Goal: Information Seeking & Learning: Compare options

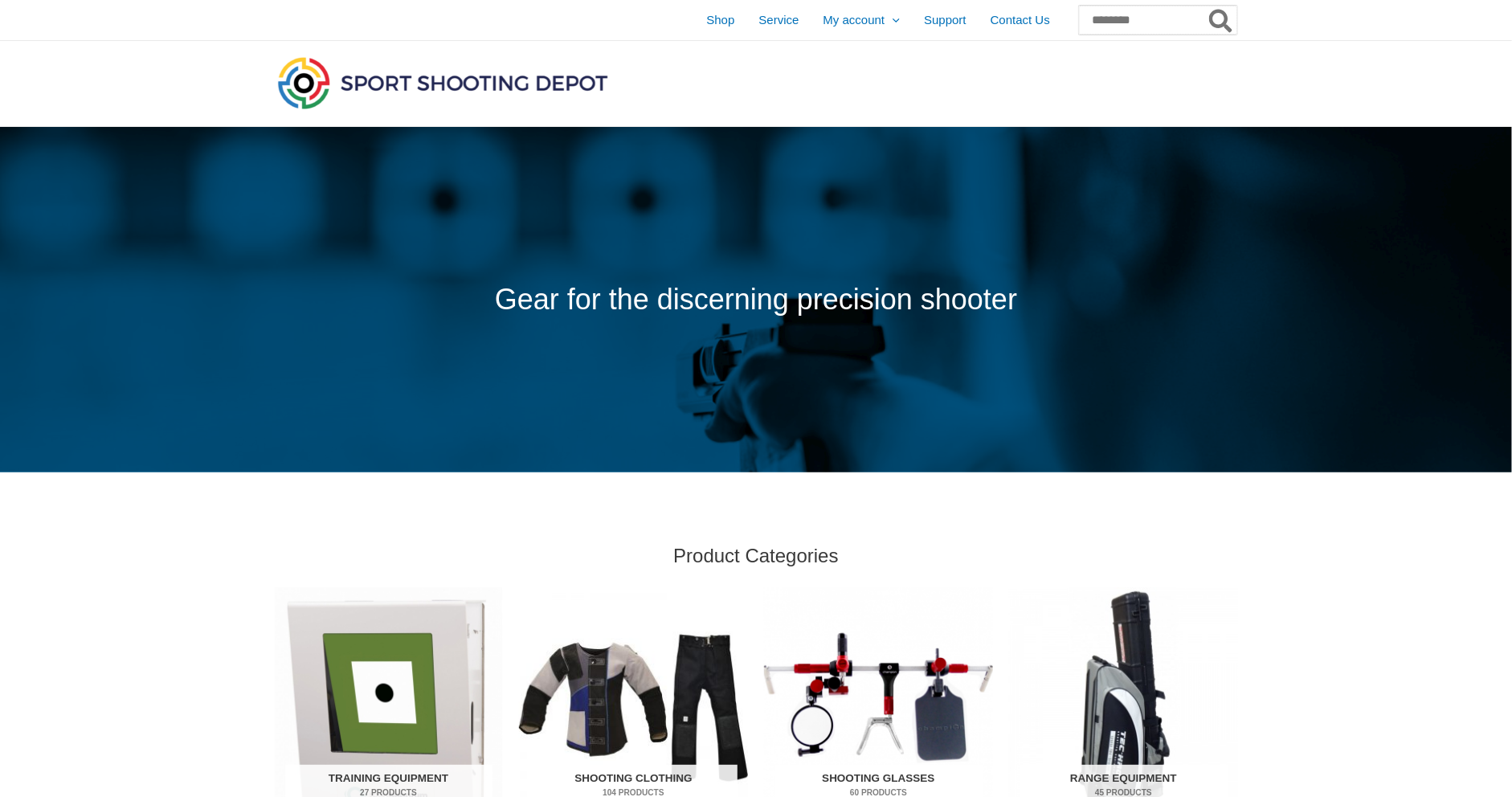
paste input "**********"
type input "**********"
click at [1217, 17] on icon "Search" at bounding box center [1220, 21] width 23 height 25
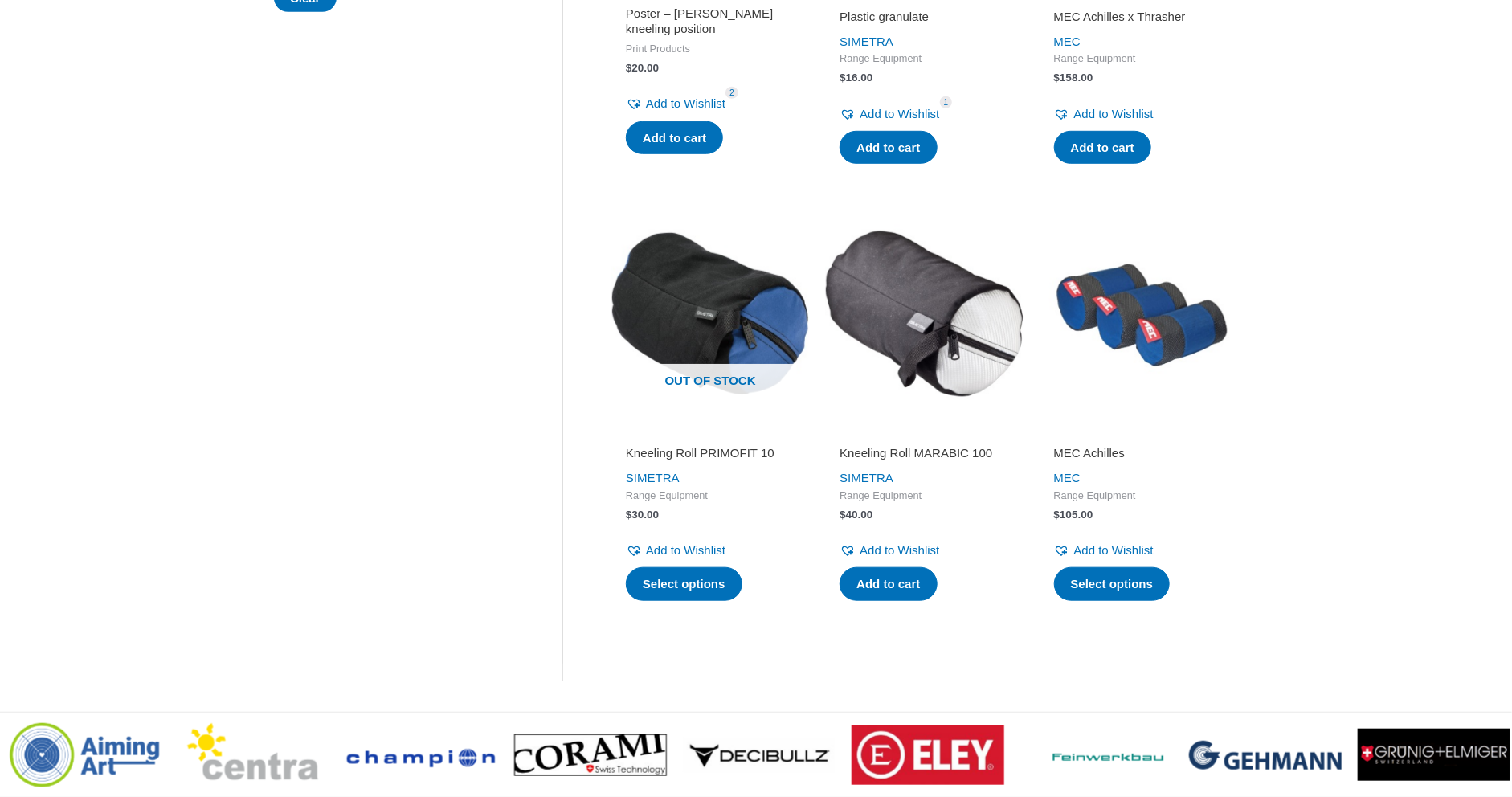
scroll to position [642, 0]
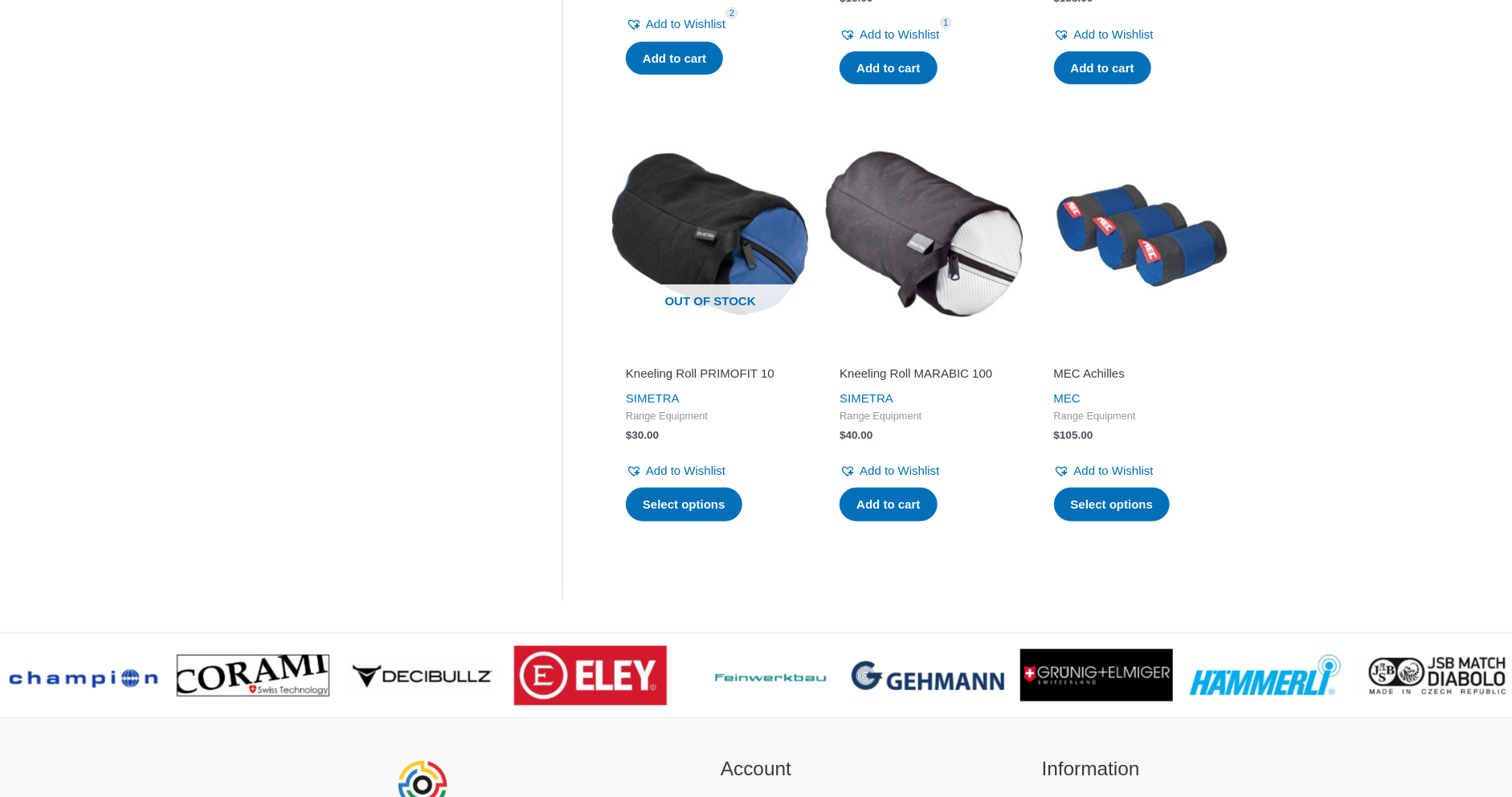
click at [1110, 373] on h2 "MEC Achilles" at bounding box center [1138, 373] width 169 height 16
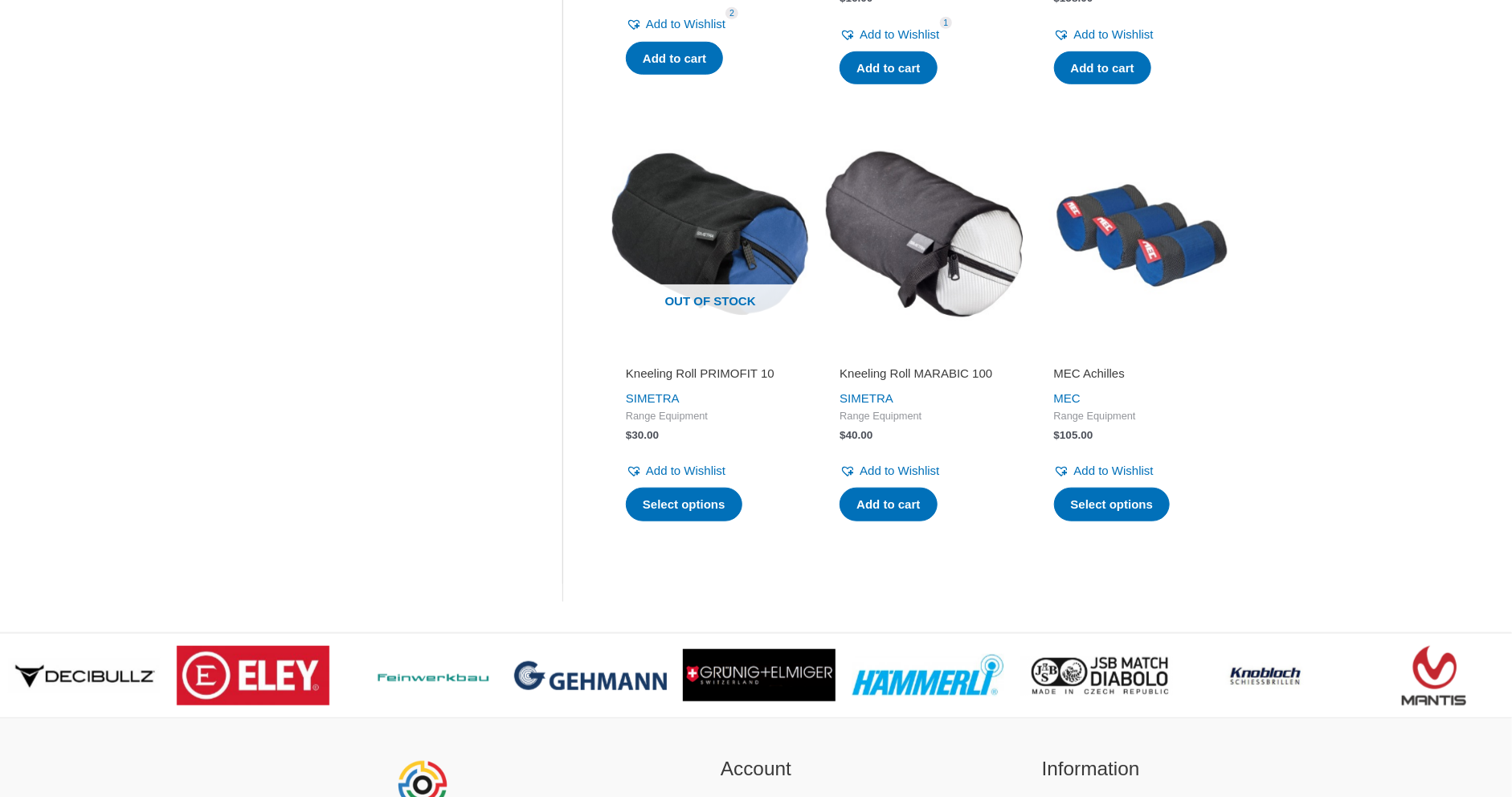
click at [958, 368] on h2 "Kneeling Roll MARABIC 100" at bounding box center [924, 373] width 169 height 16
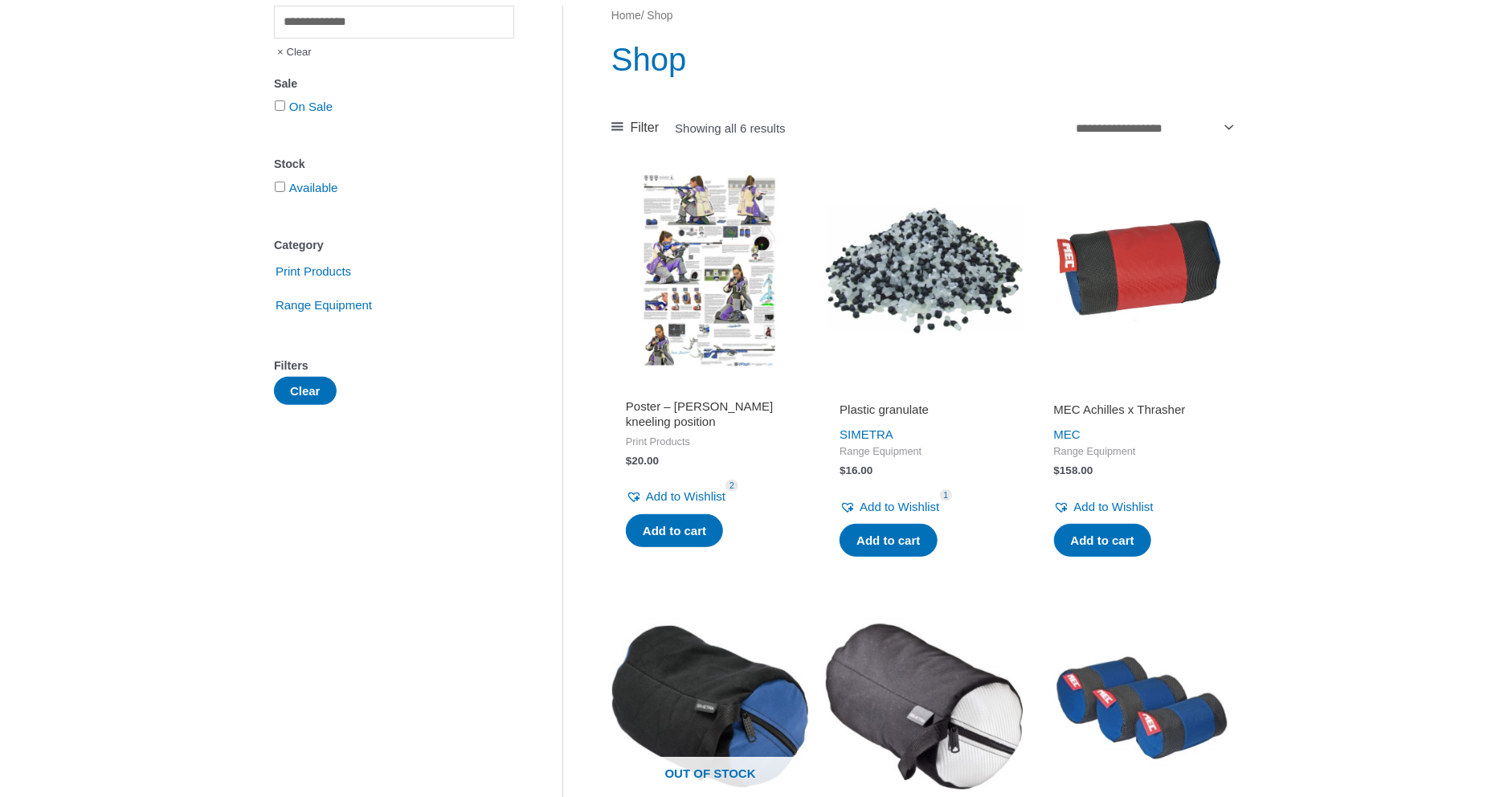
scroll to position [160, 0]
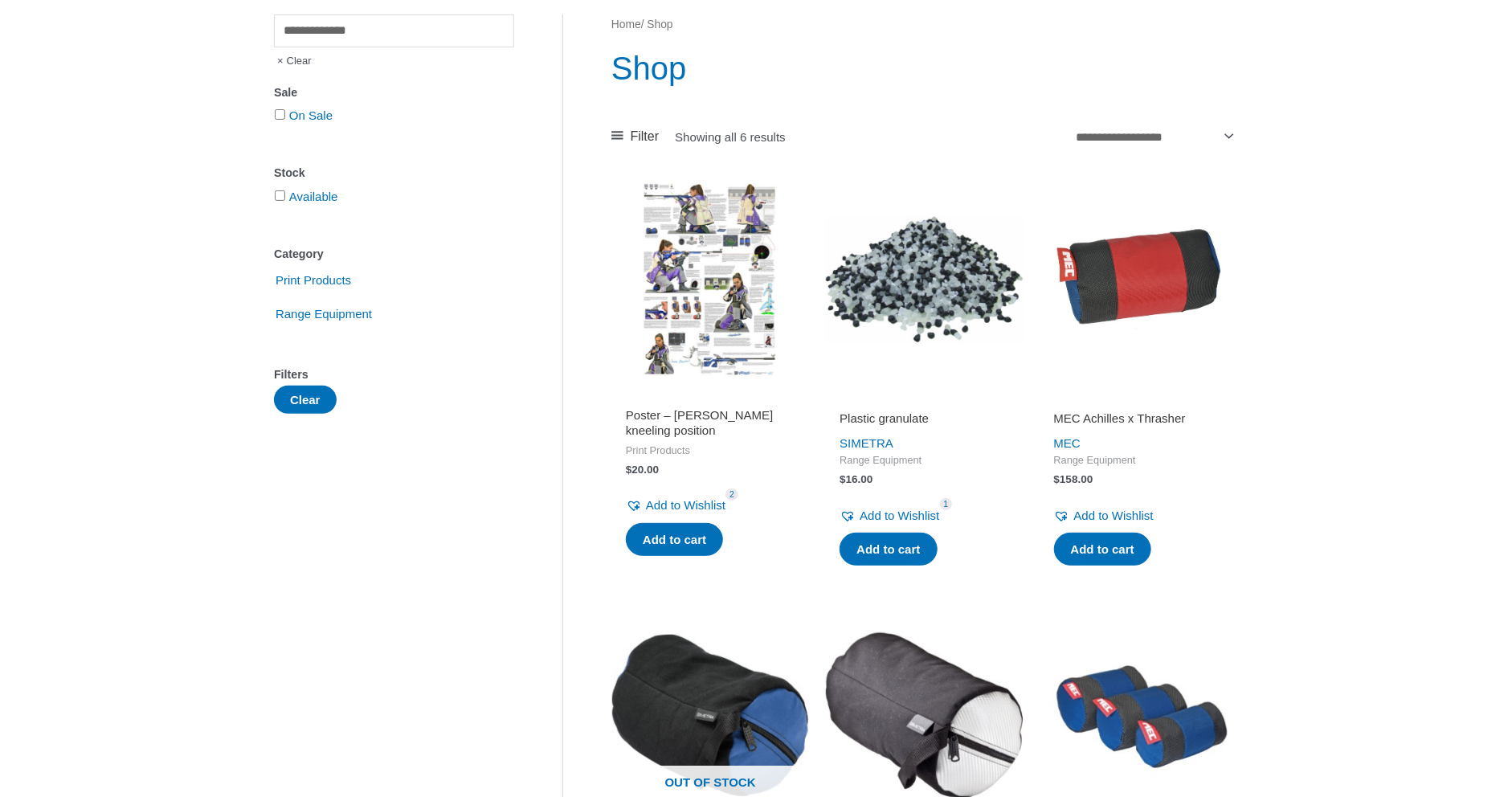
click at [1125, 418] on h2 "MEC Achilles x Thrasher" at bounding box center [1138, 418] width 169 height 16
click at [889, 415] on h2 "Plastic granulate" at bounding box center [924, 418] width 169 height 16
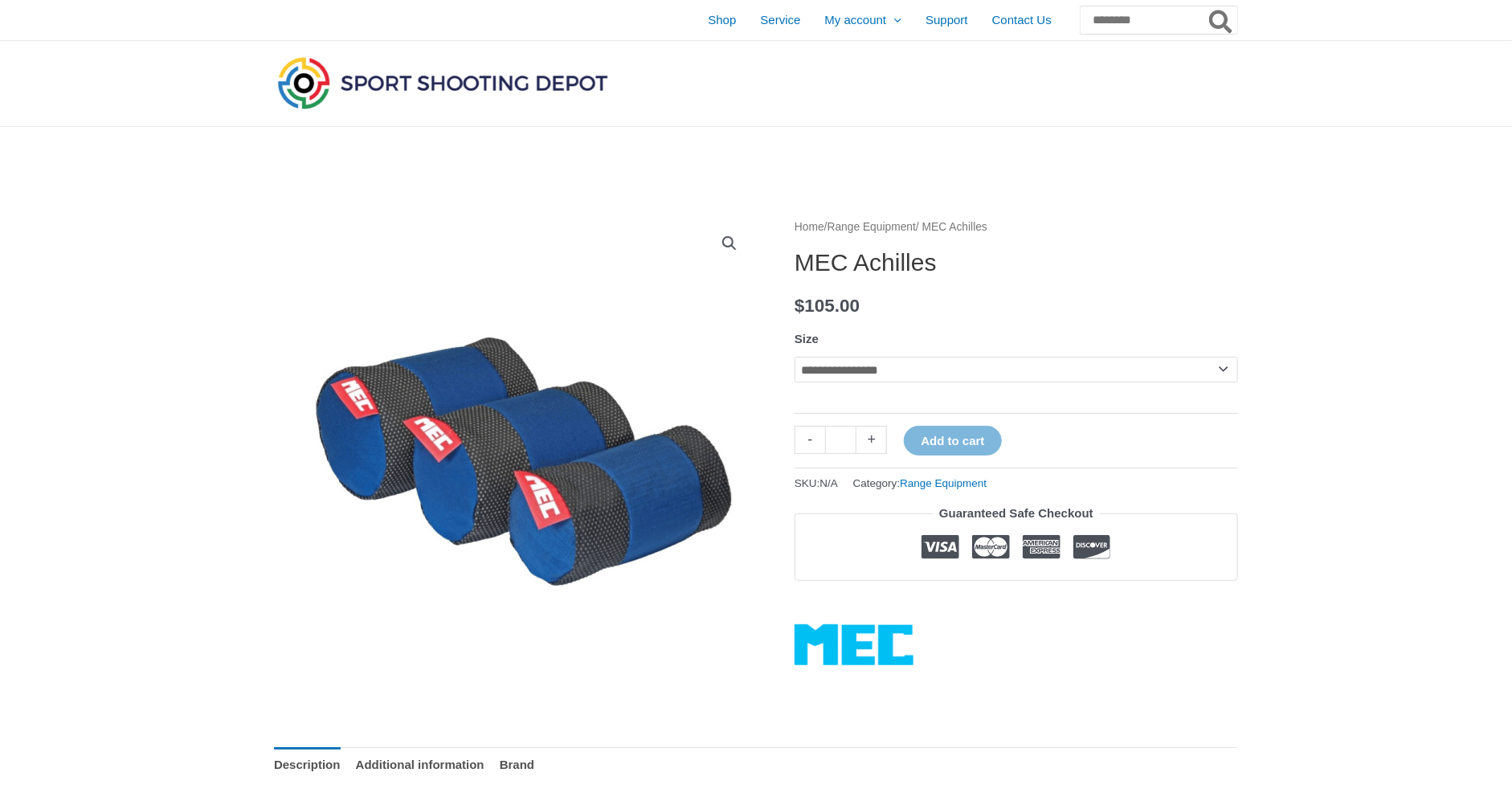
click at [1194, 364] on select "**********" at bounding box center [1016, 369] width 443 height 25
select select "*"
click at [795, 356] on select "**********" at bounding box center [1016, 369] width 443 height 25
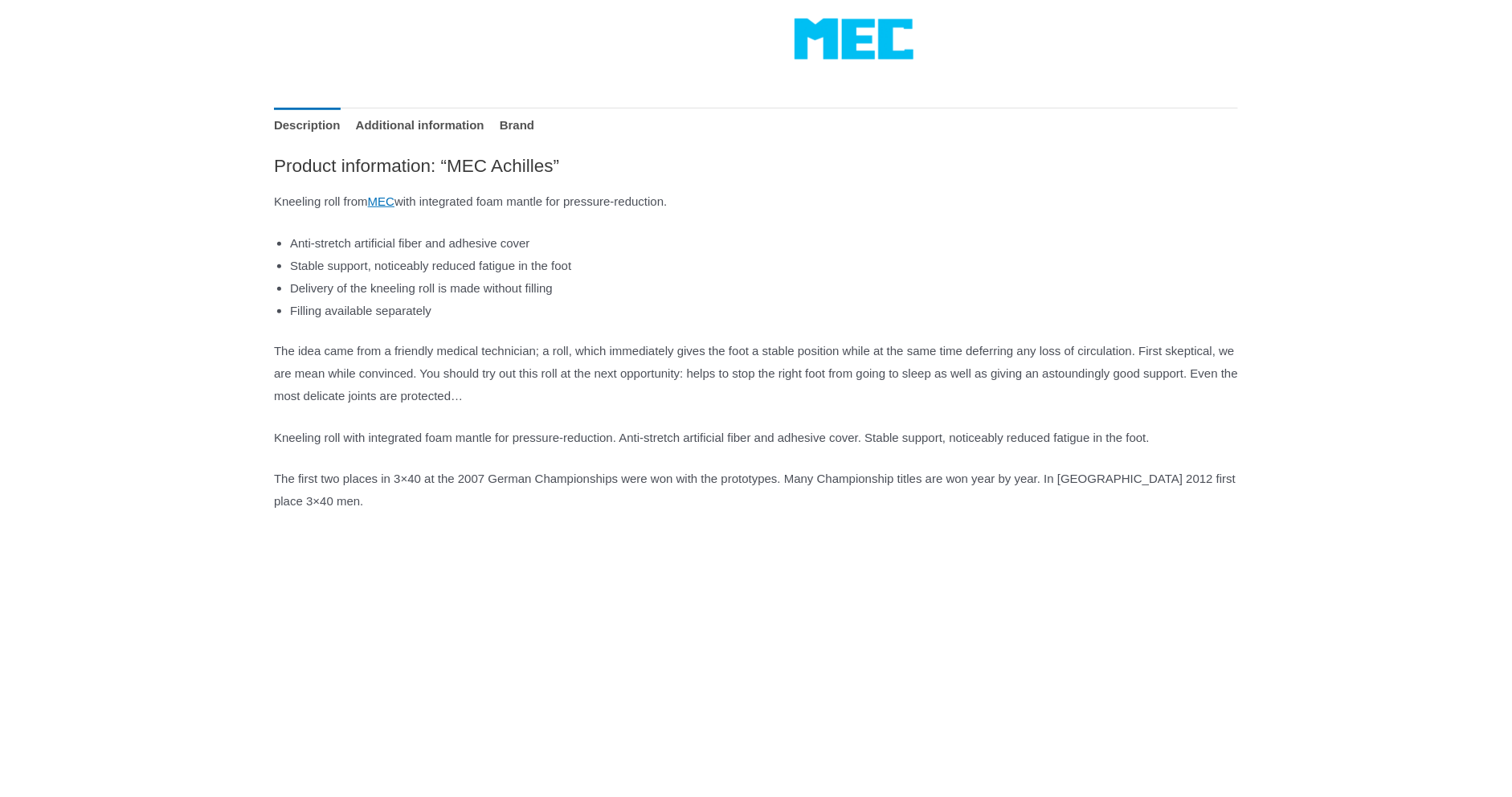
scroll to position [722, 0]
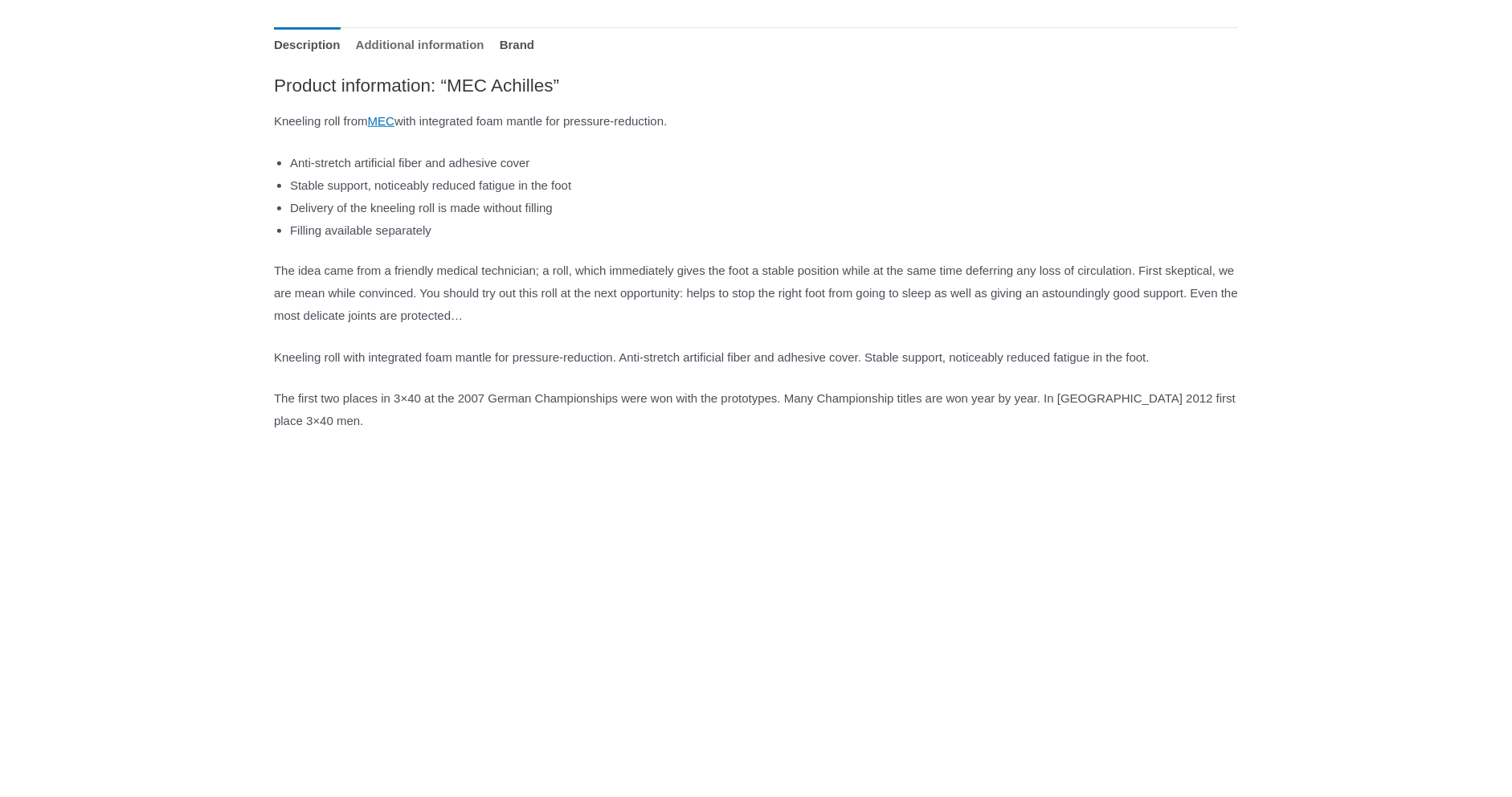
click at [446, 39] on link "Additional information" at bounding box center [419, 44] width 128 height 35
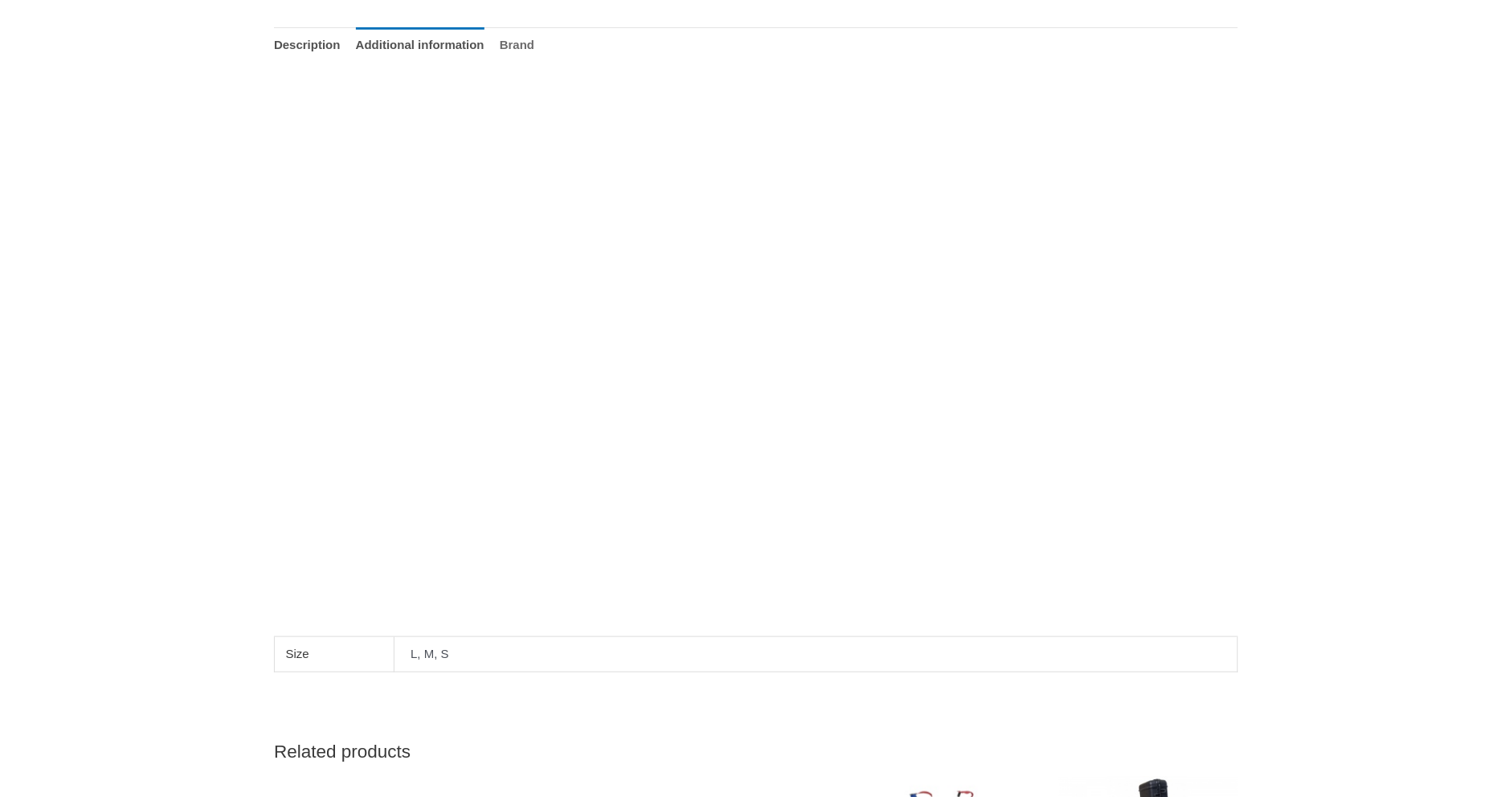
click at [534, 49] on link "Brand" at bounding box center [517, 44] width 35 height 35
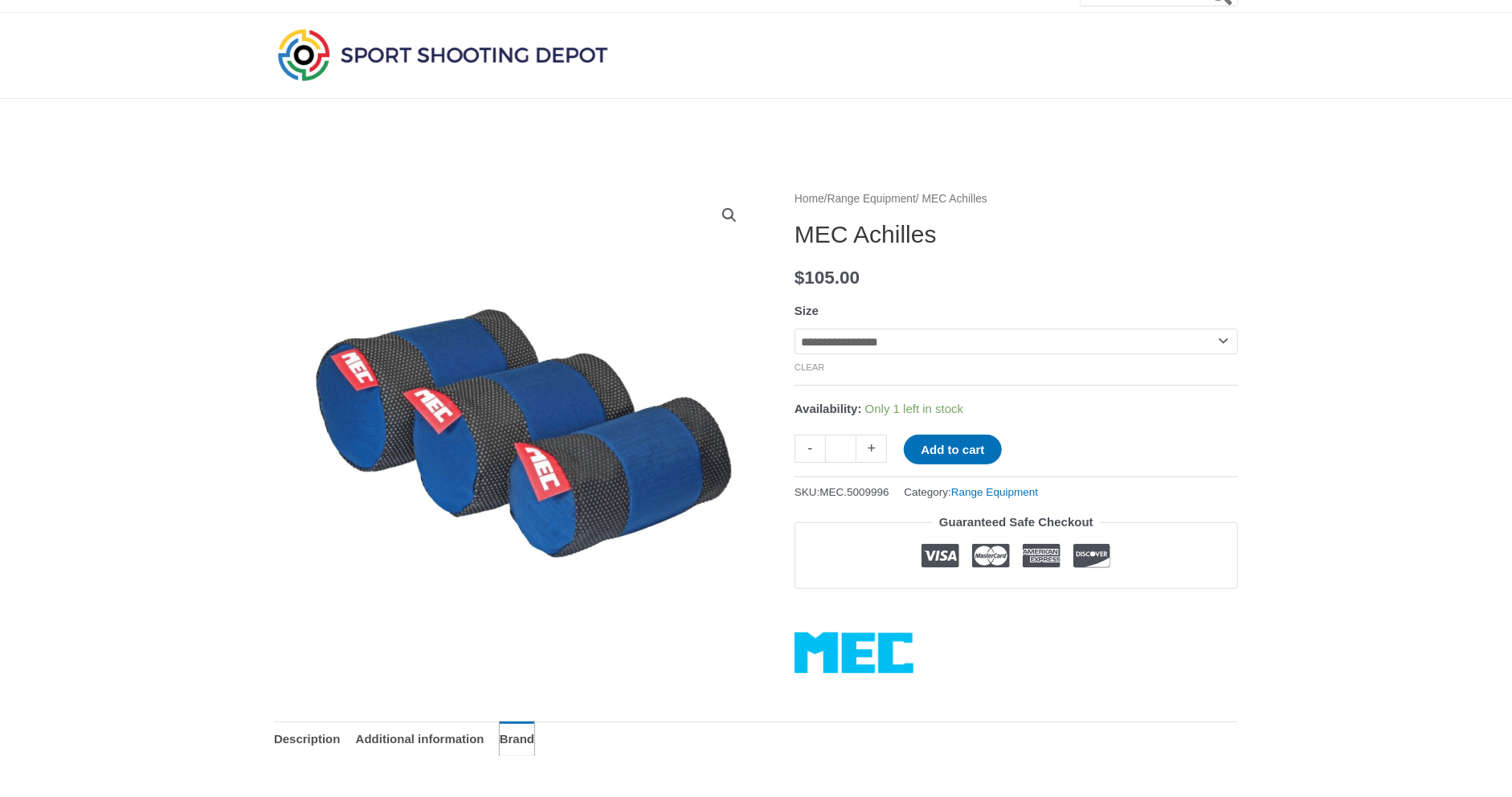
scroll to position [0, 0]
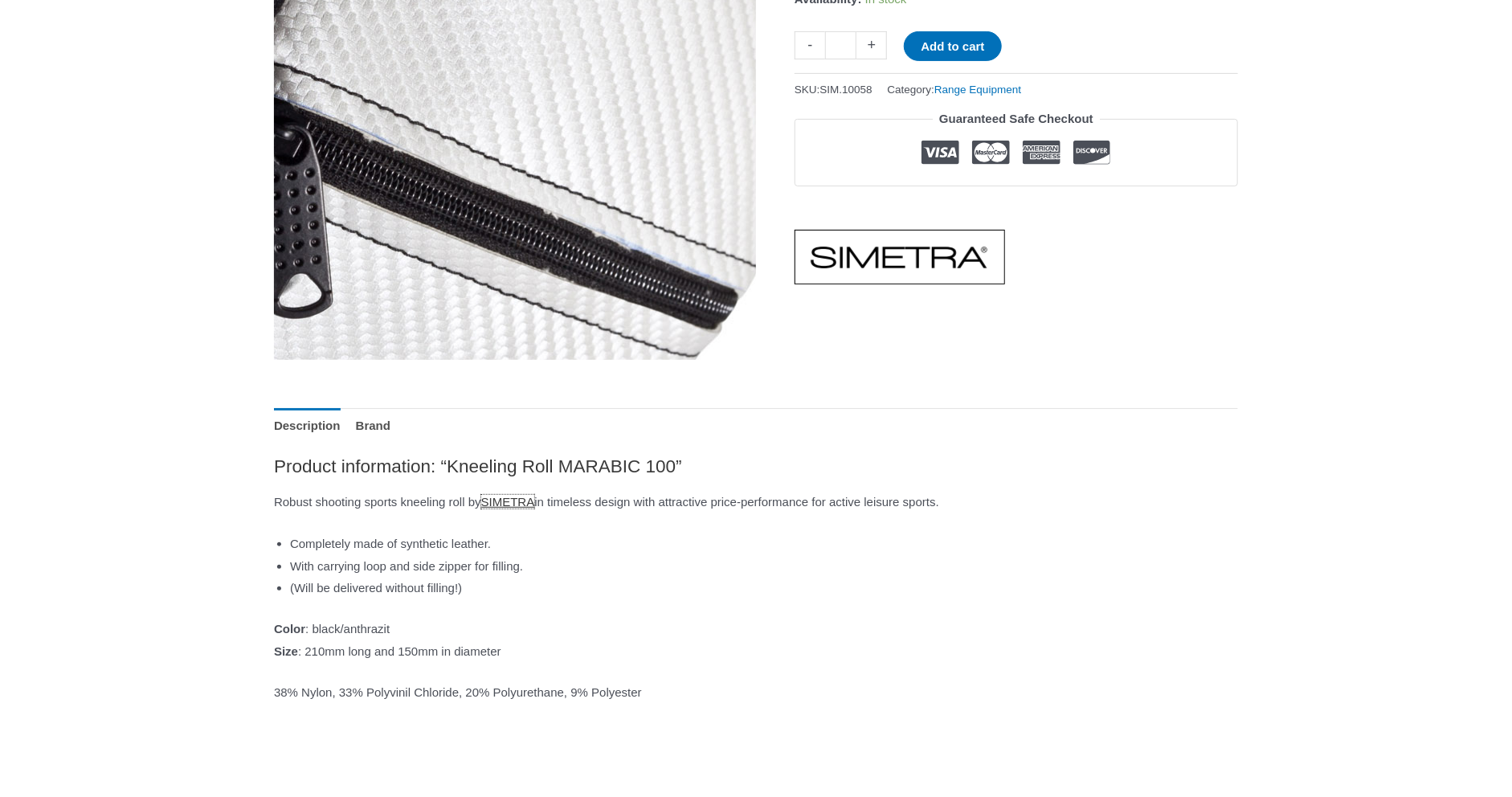
scroll to position [321, 0]
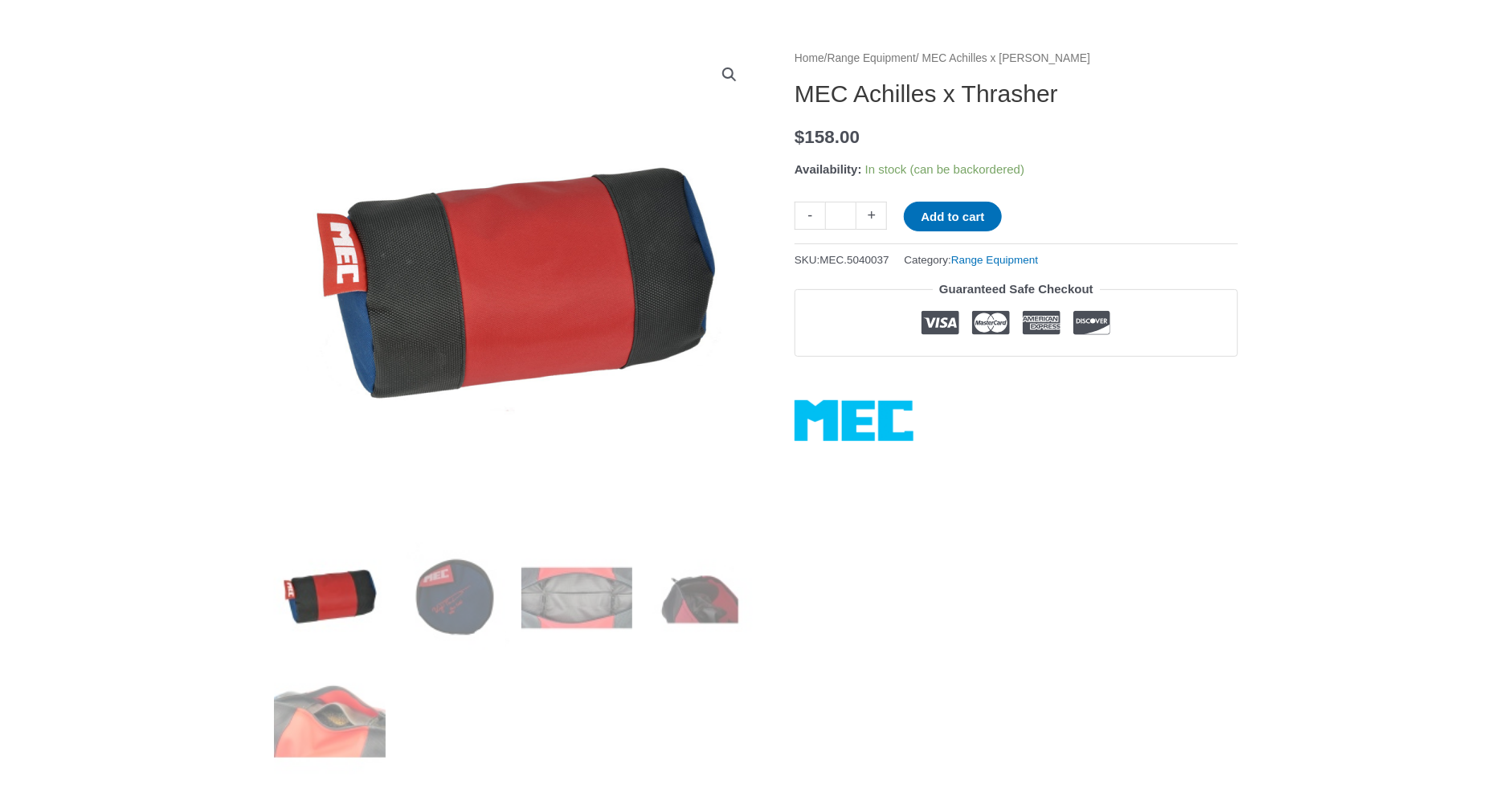
scroll to position [121, 0]
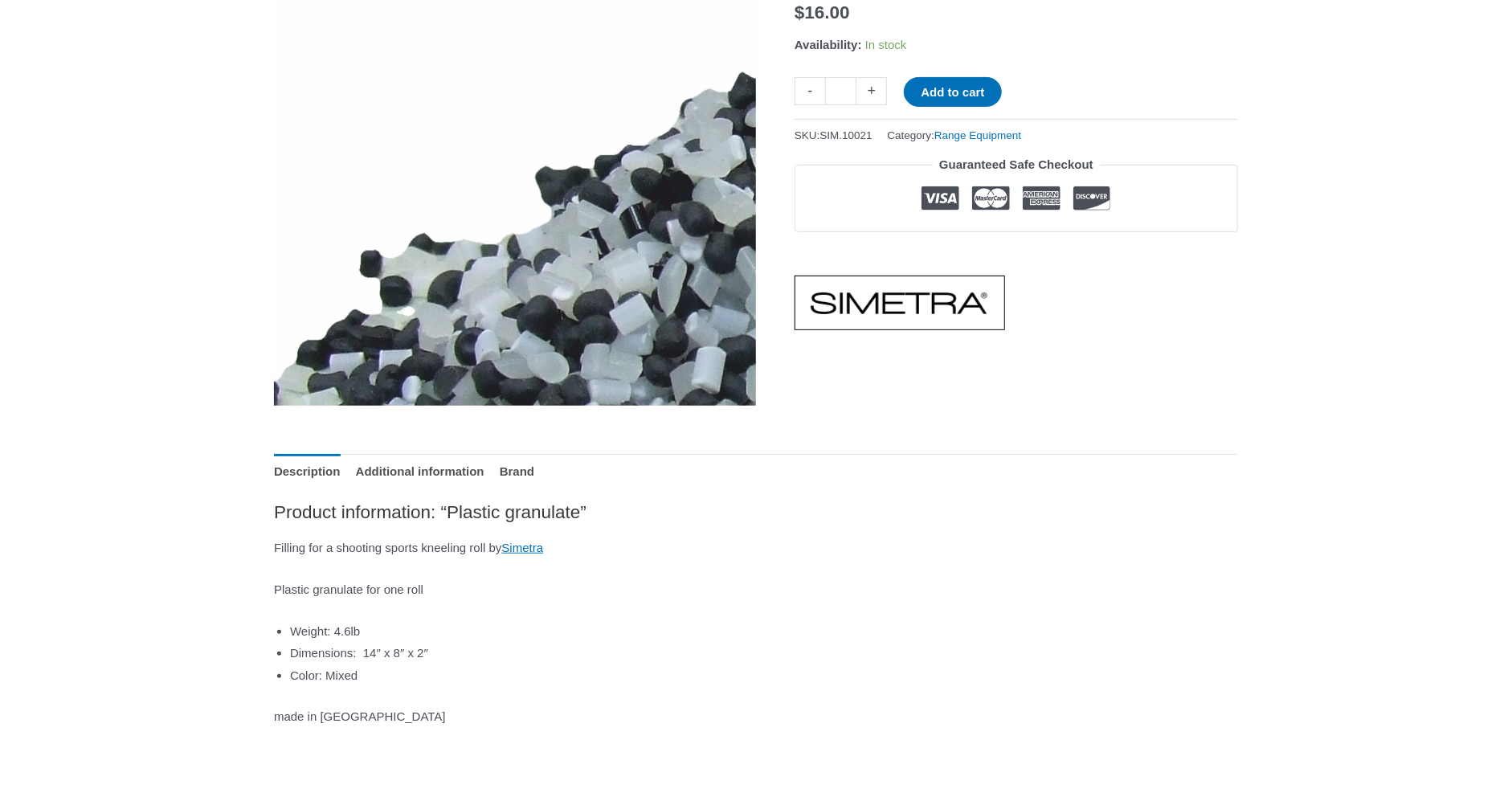
scroll to position [321, 0]
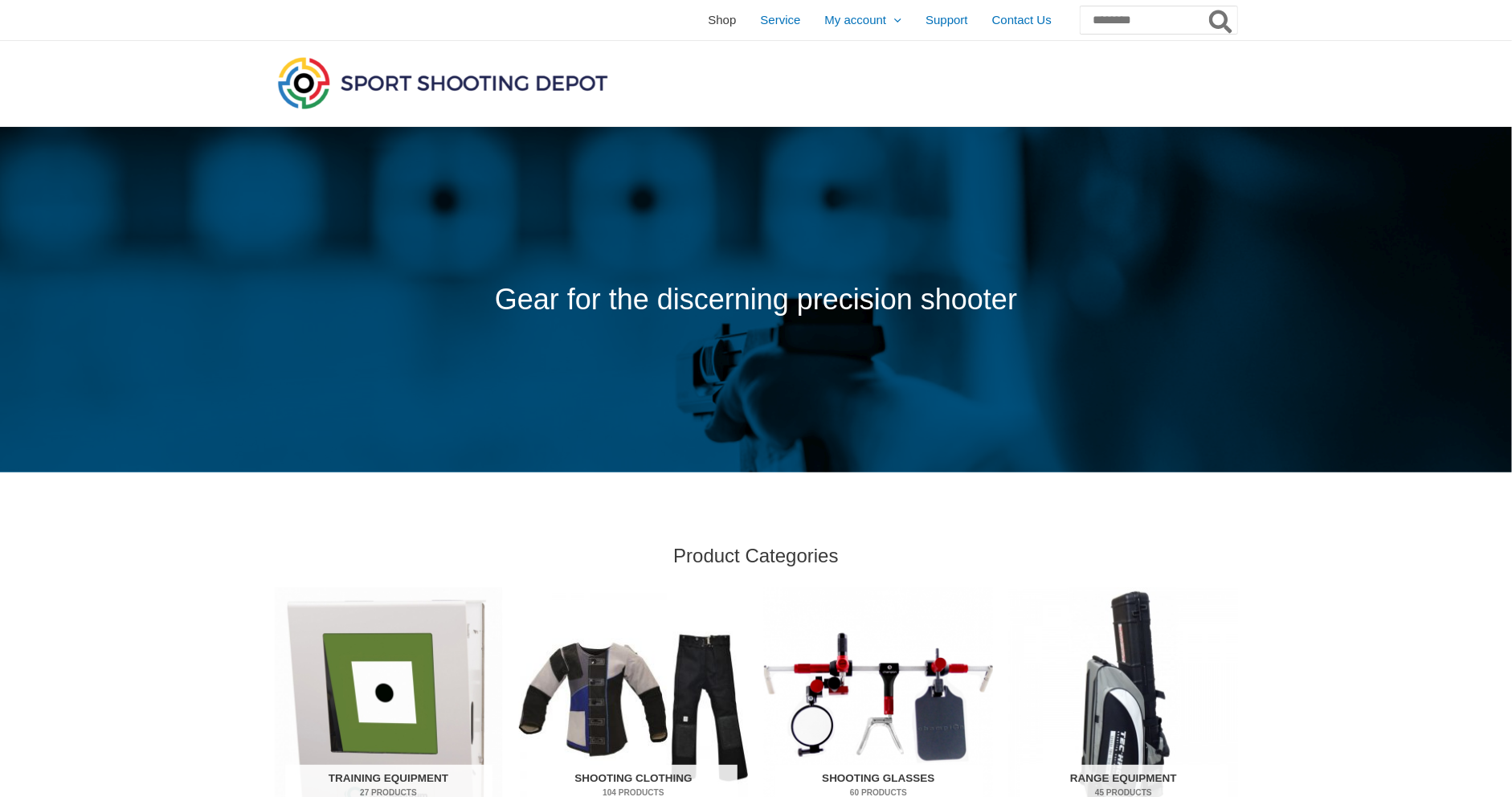
click at [708, 20] on span "Shop" at bounding box center [722, 20] width 28 height 40
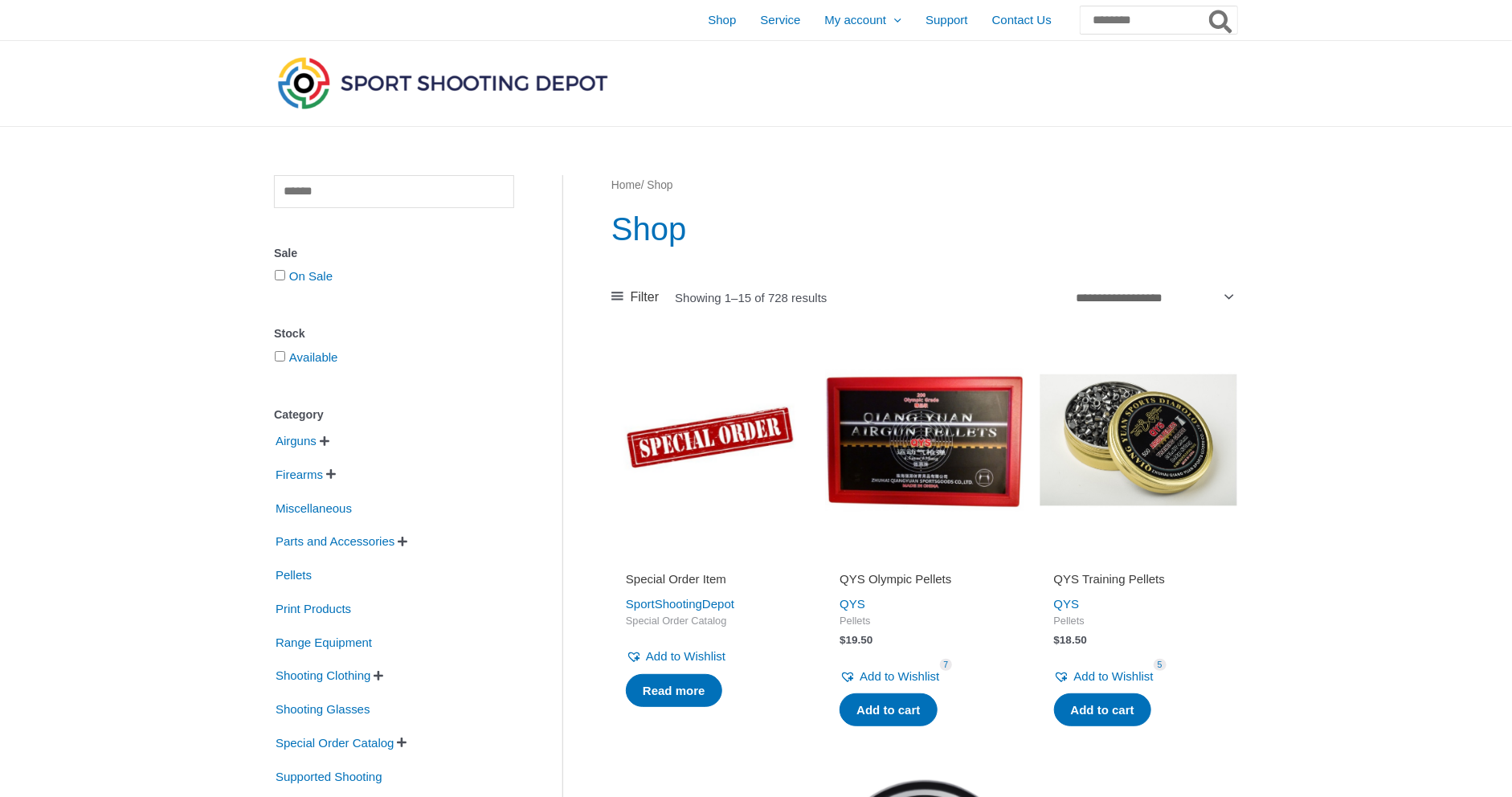
scroll to position [81, 0]
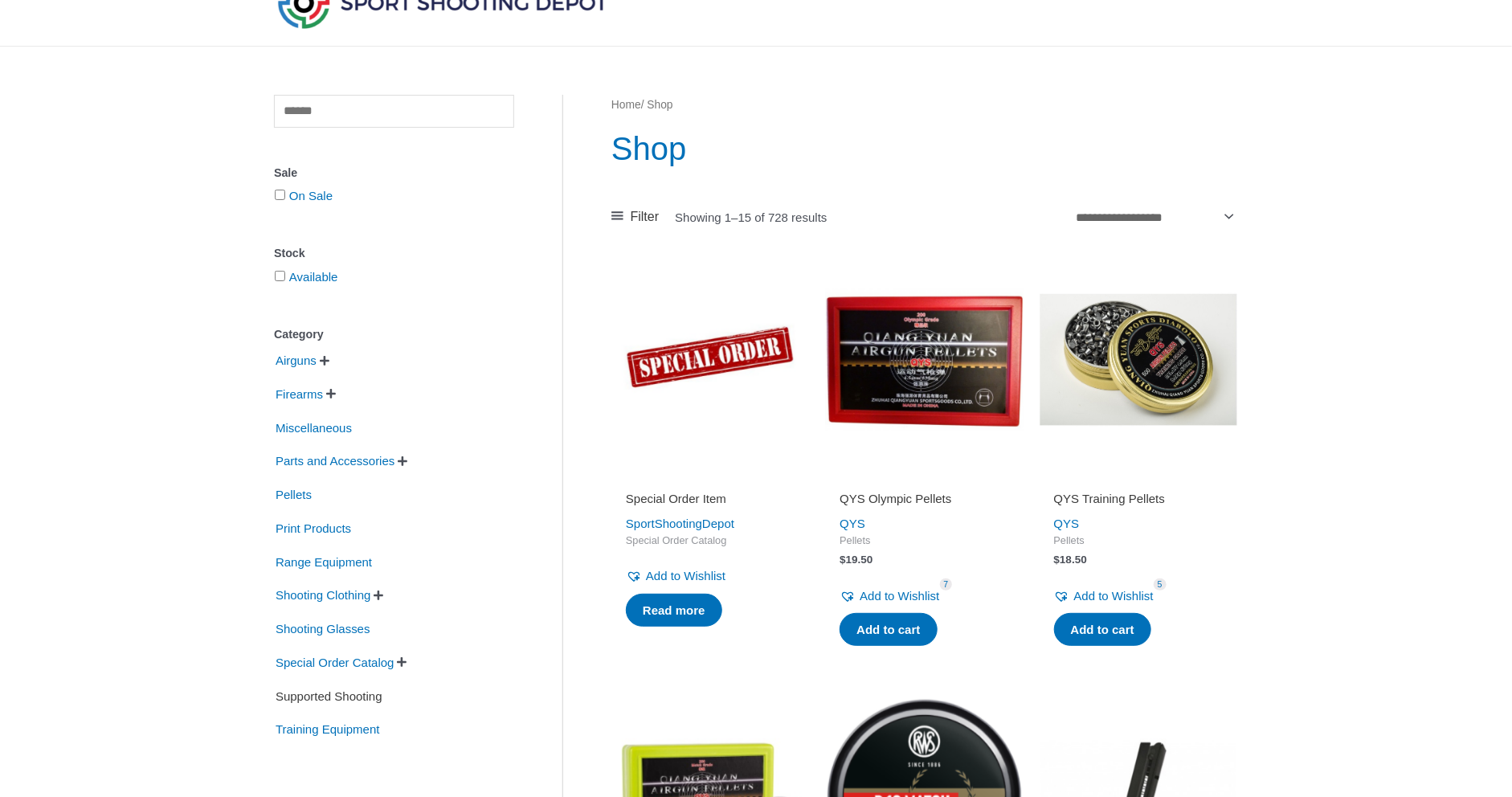
click at [378, 699] on span "Supported Shooting" at bounding box center [329, 697] width 110 height 27
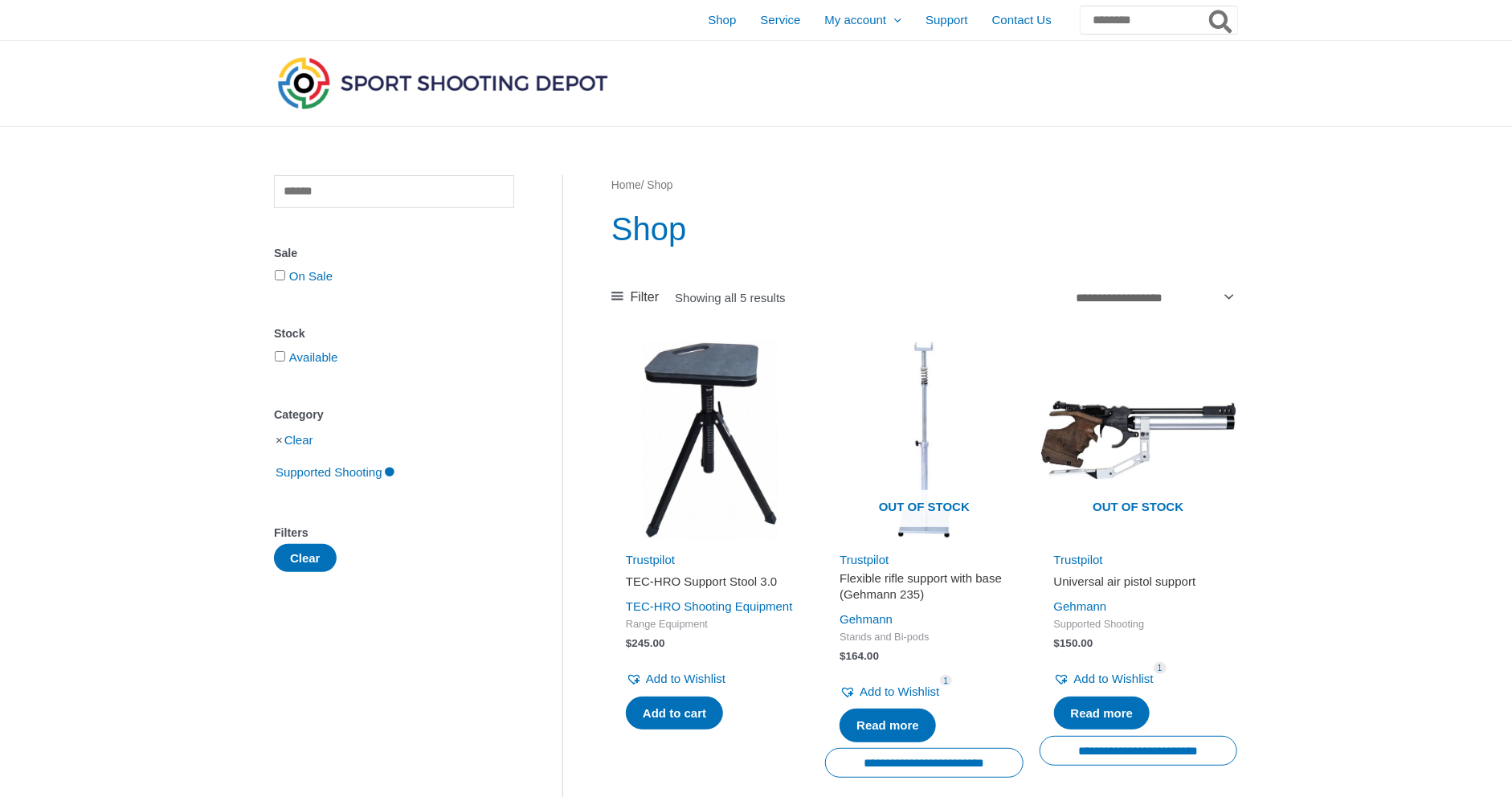
click at [278, 439] on li "Clear" at bounding box center [394, 440] width 240 height 28
click at [308, 445] on link "Clear" at bounding box center [299, 440] width 29 height 14
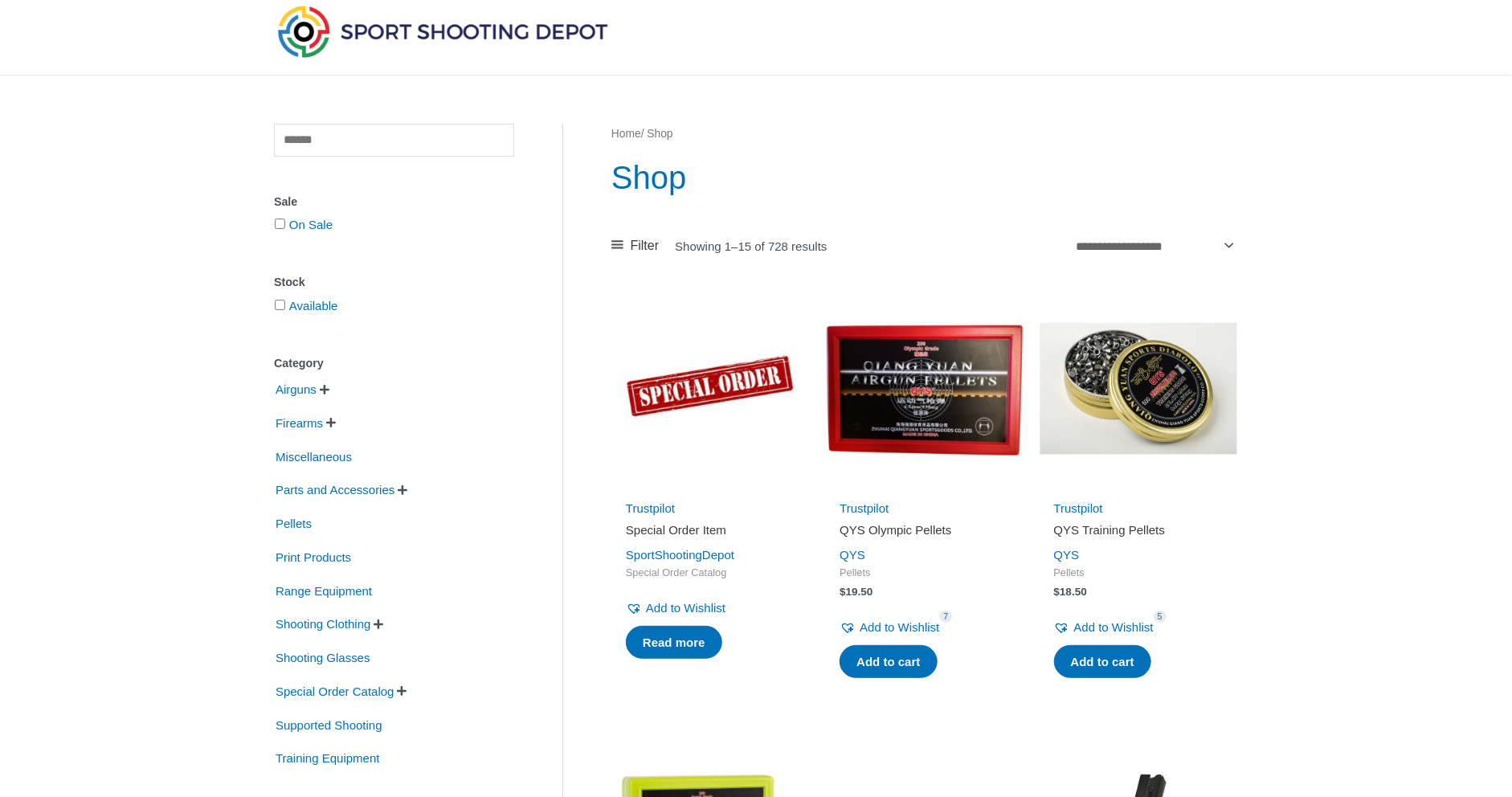
scroll to position [81, 0]
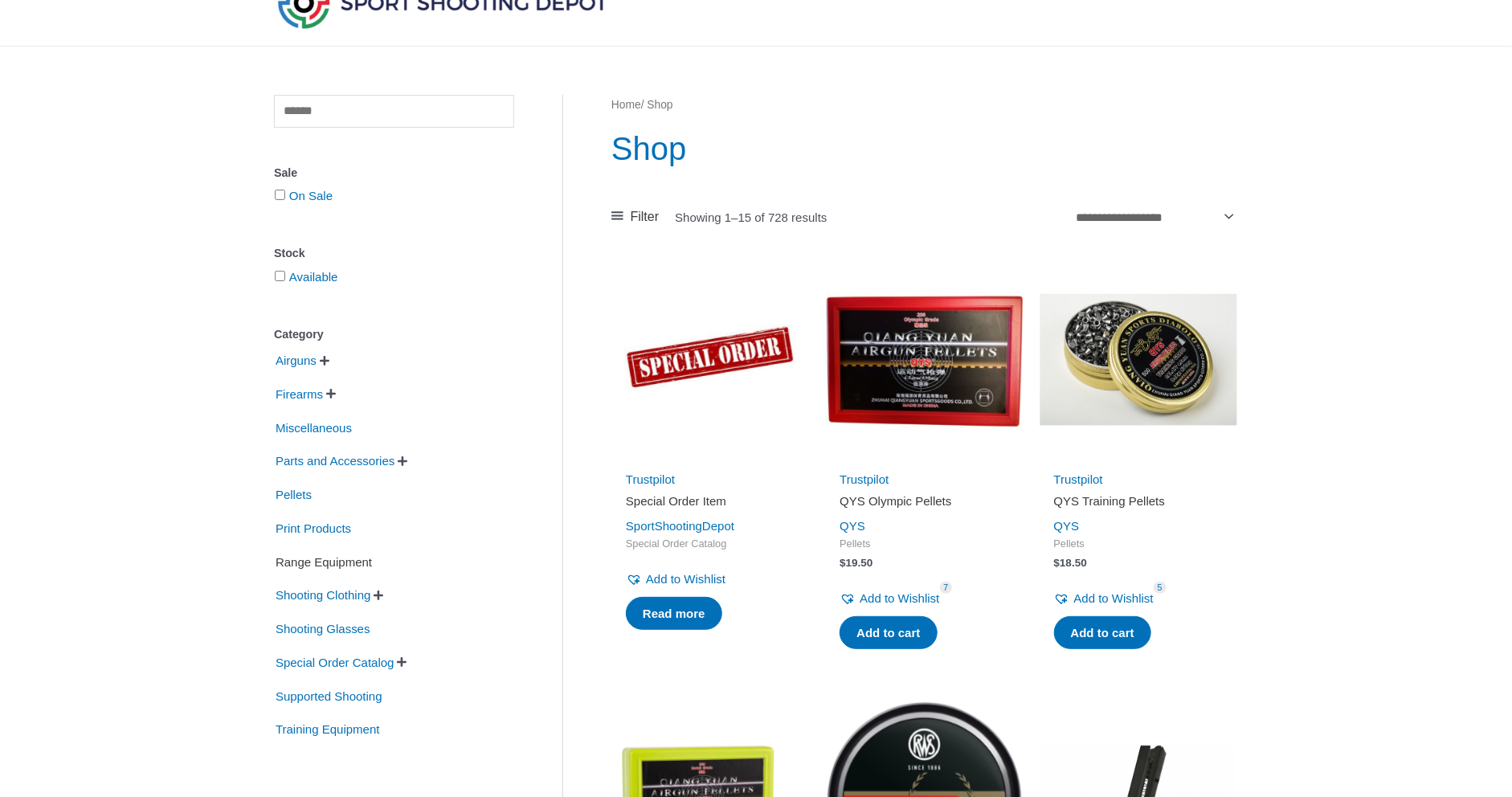
click at [307, 563] on span "Range Equipment" at bounding box center [323, 562] width 99 height 27
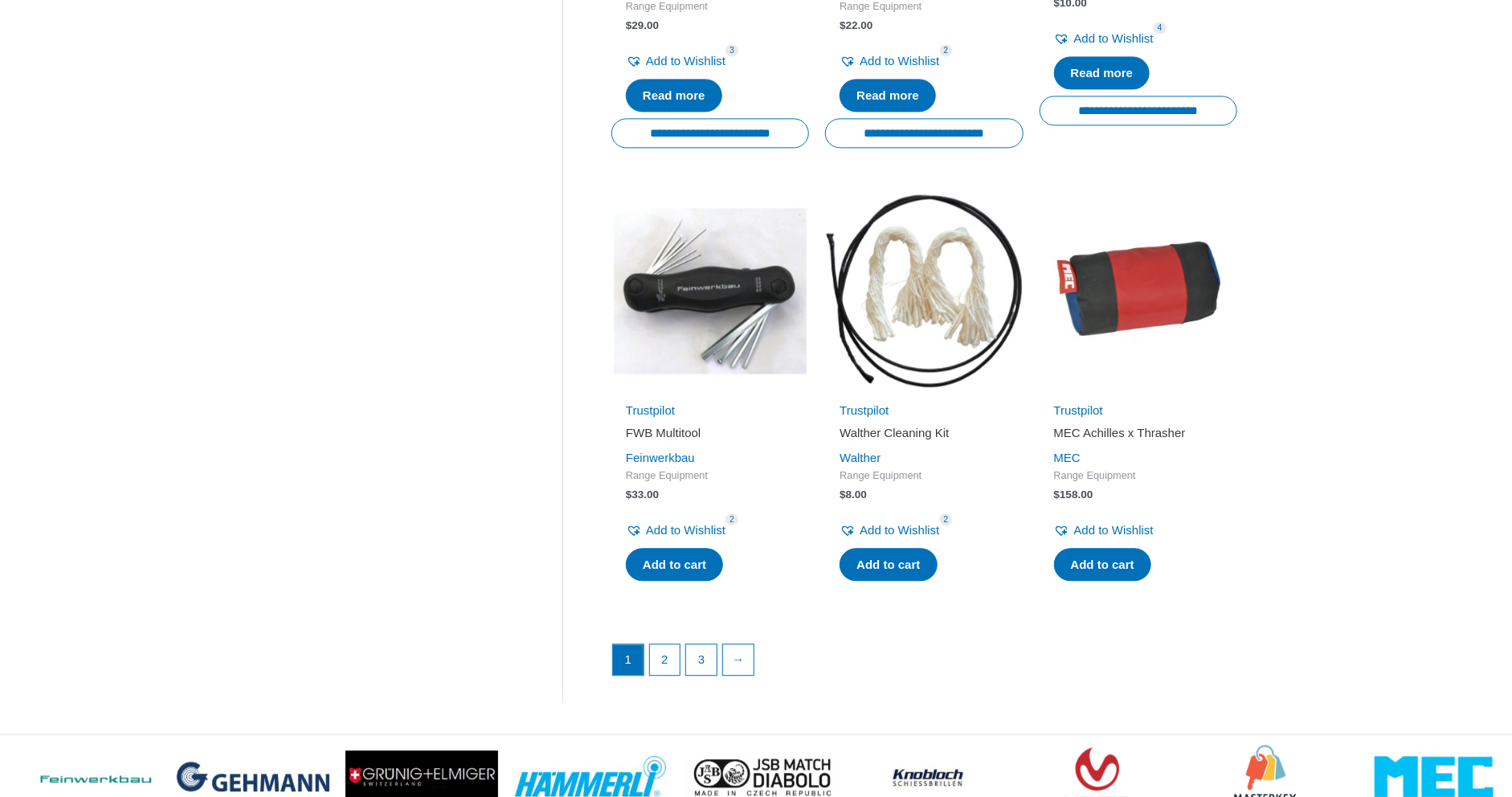
scroll to position [2008, 0]
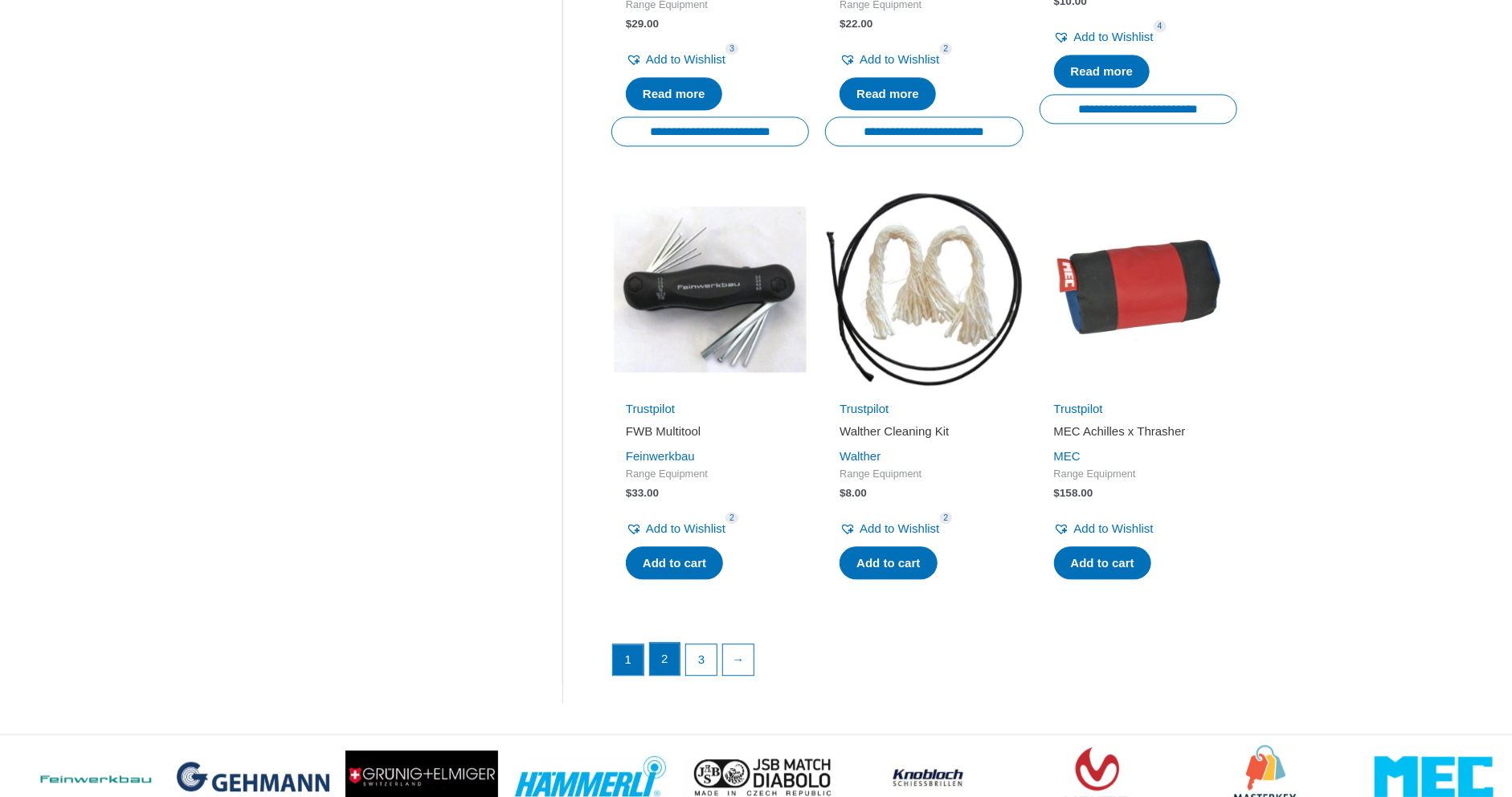
click at [669, 662] on link "2" at bounding box center [666, 659] width 31 height 32
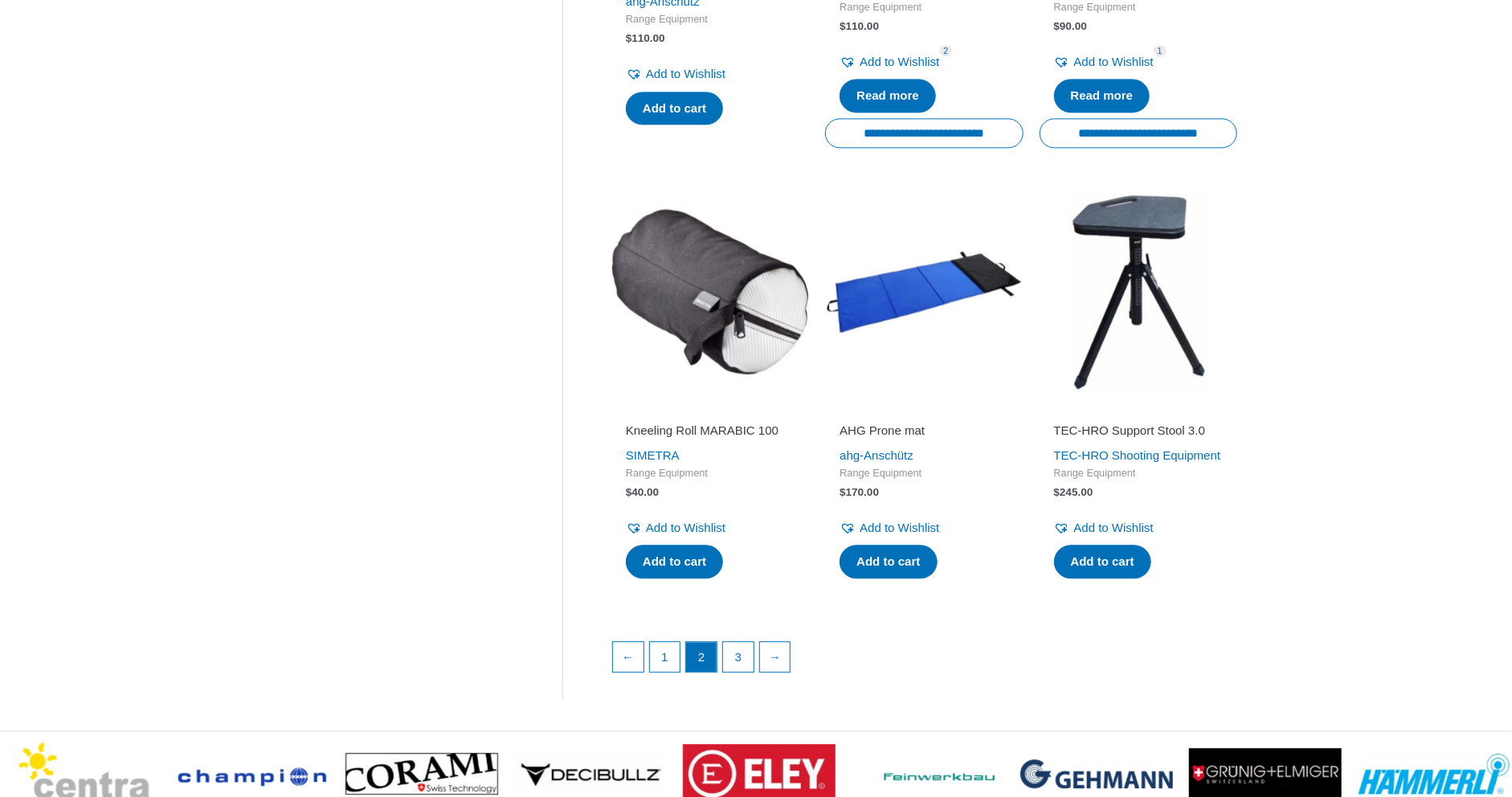
scroll to position [2089, 0]
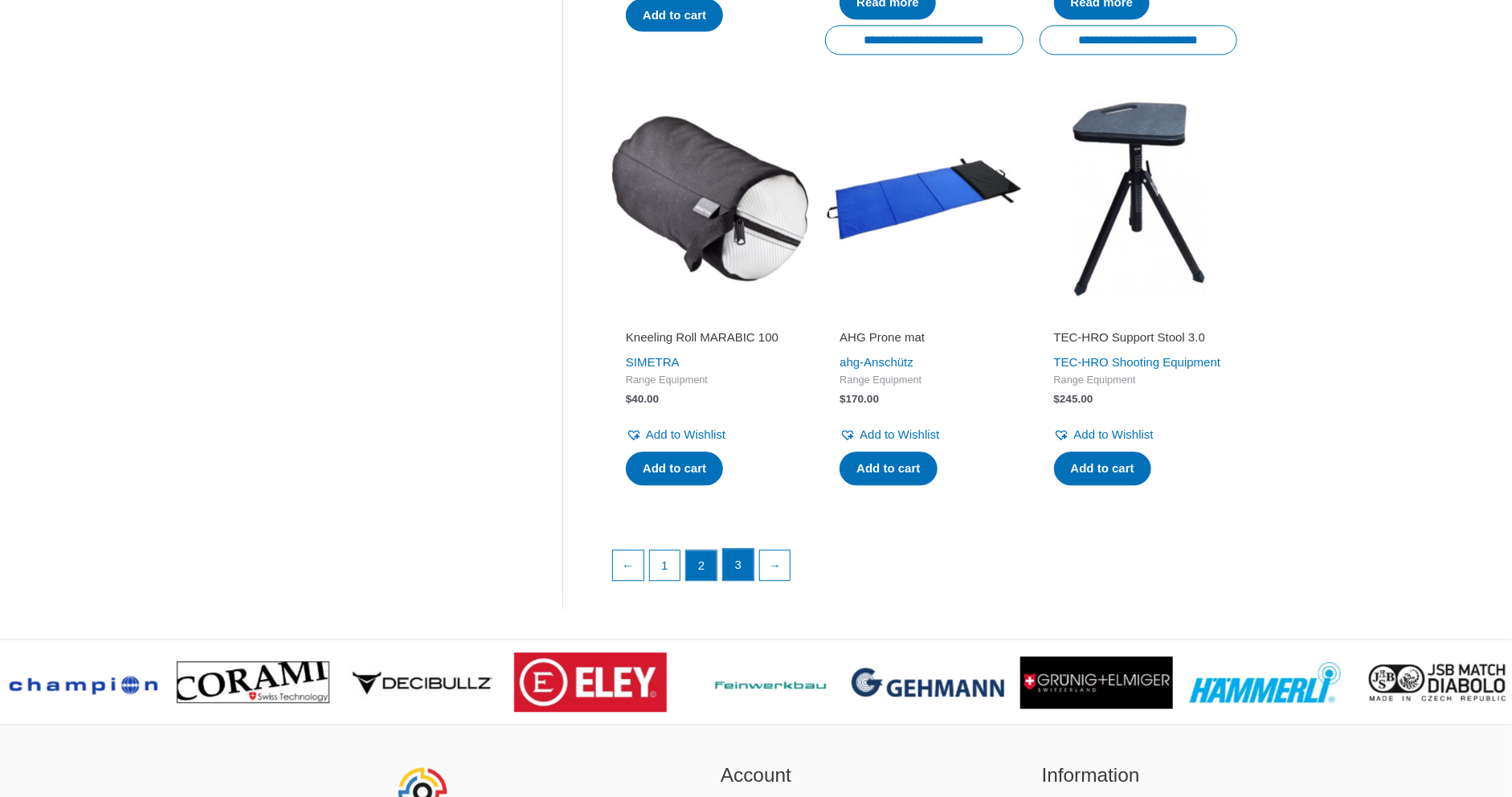
click at [739, 581] on link "3" at bounding box center [739, 564] width 31 height 32
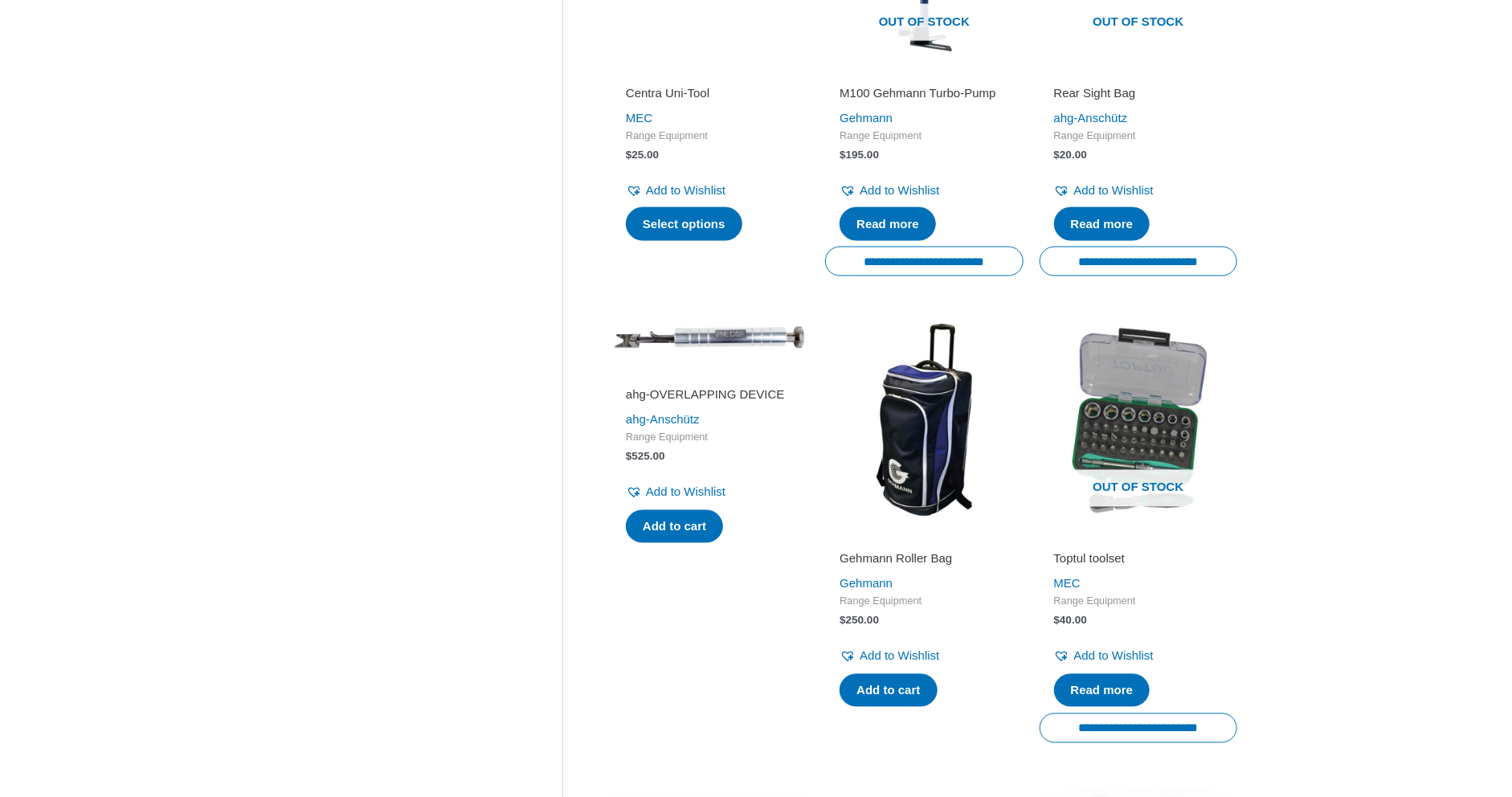
scroll to position [1445, 0]
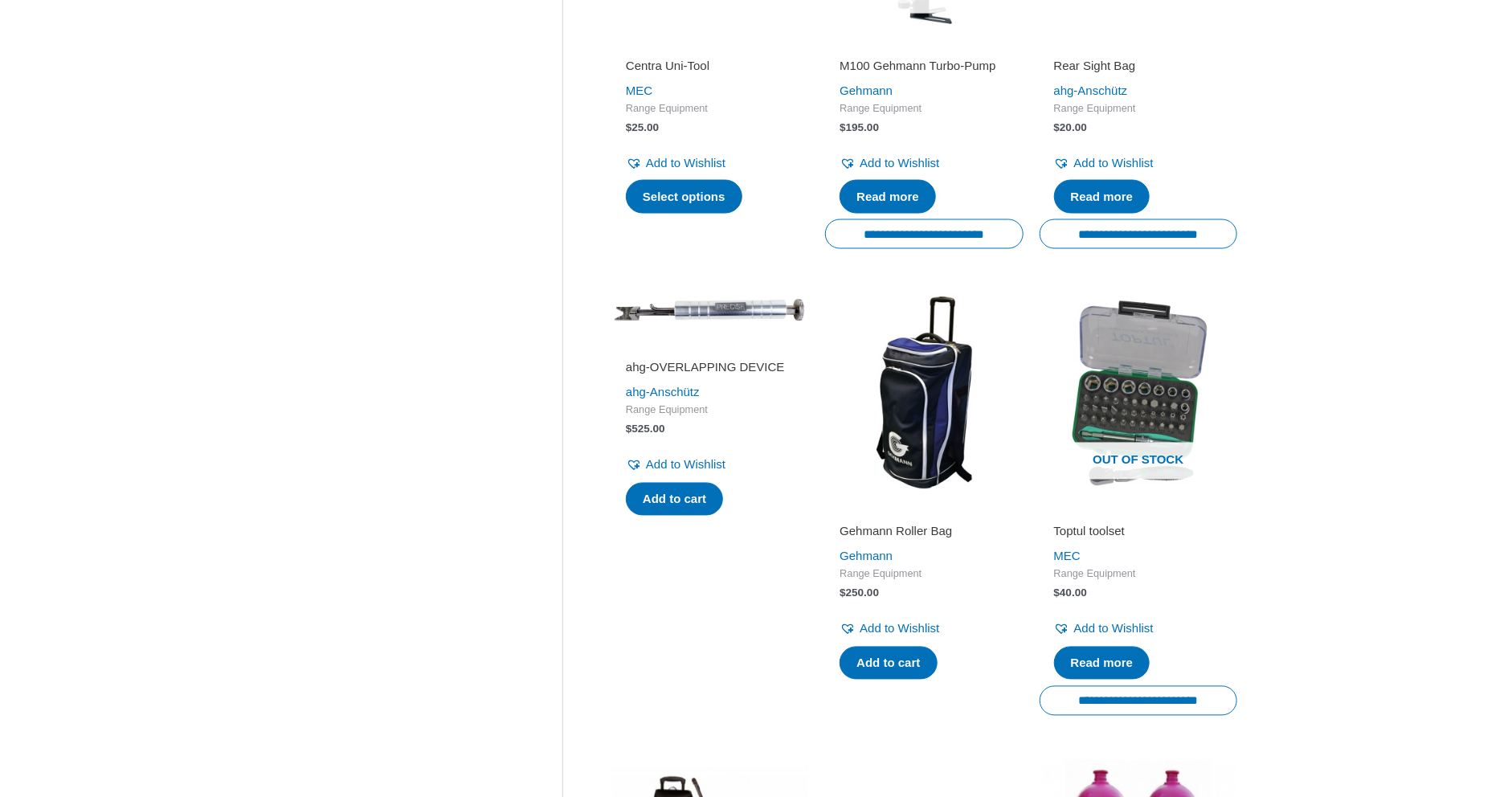
click at [900, 540] on h2 "Gehmann Roller Bag" at bounding box center [924, 531] width 169 height 16
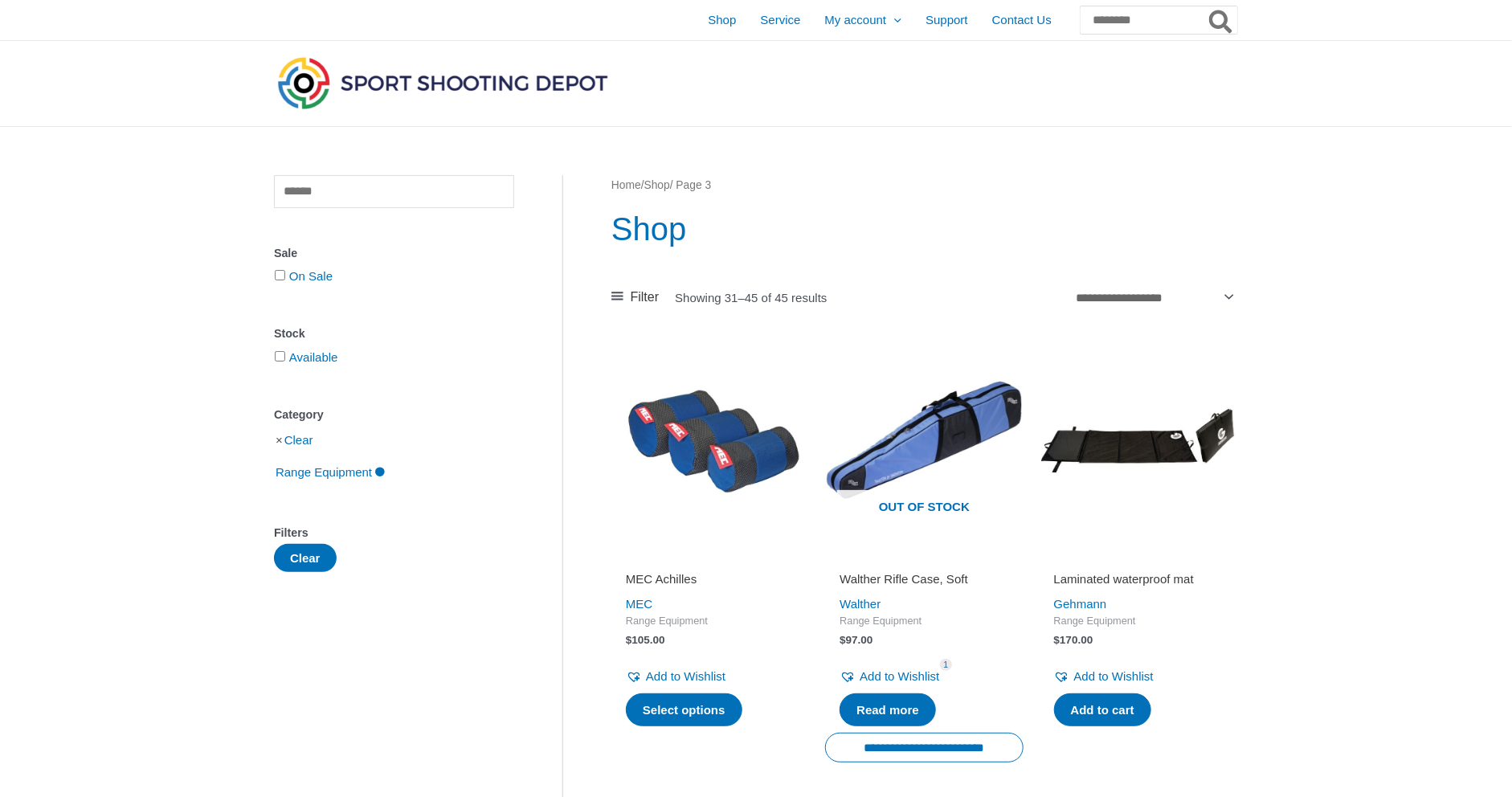
scroll to position [0, 0]
click at [374, 198] on input "text" at bounding box center [394, 191] width 240 height 33
type input "*****"
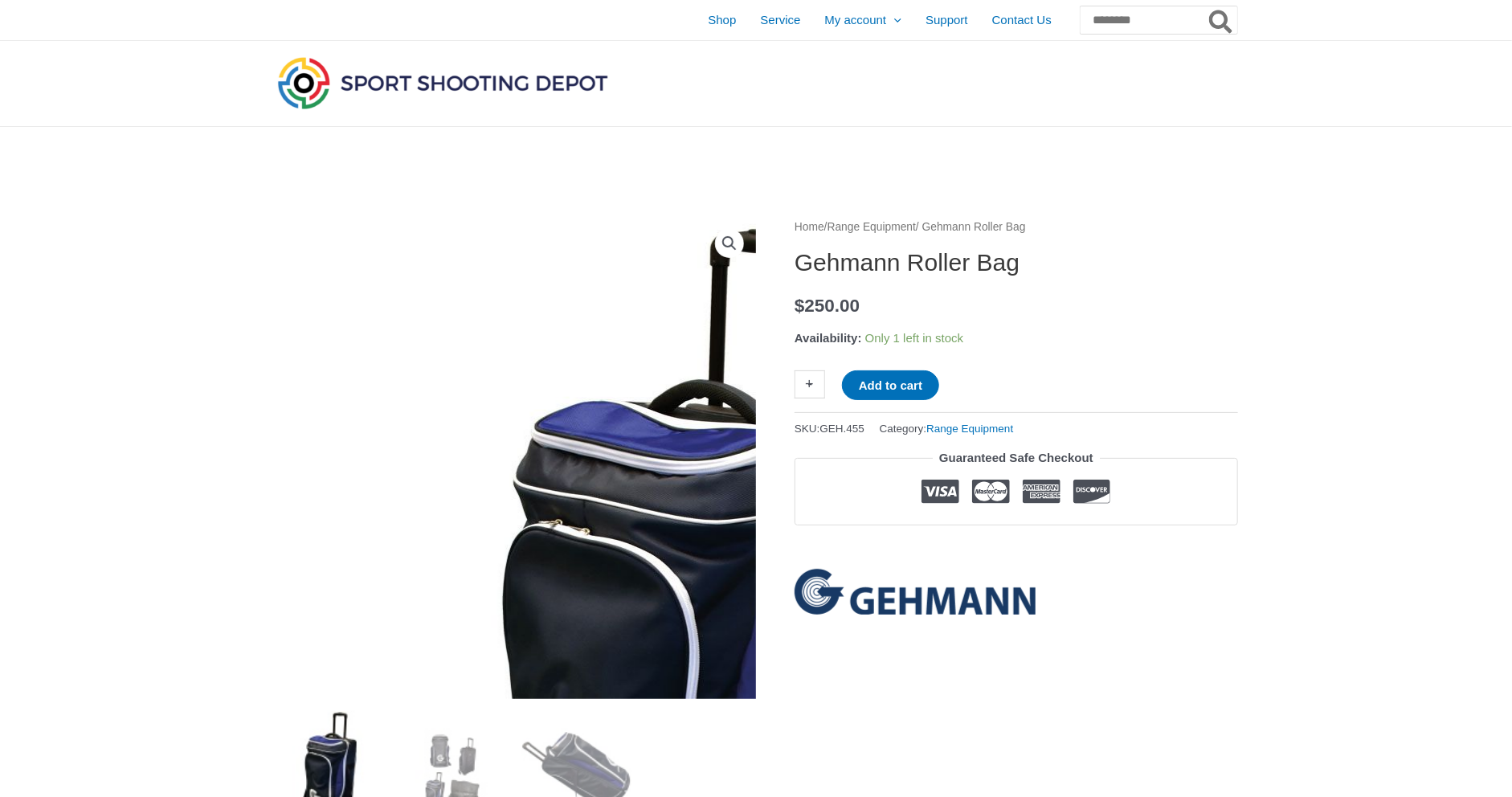
scroll to position [81, 0]
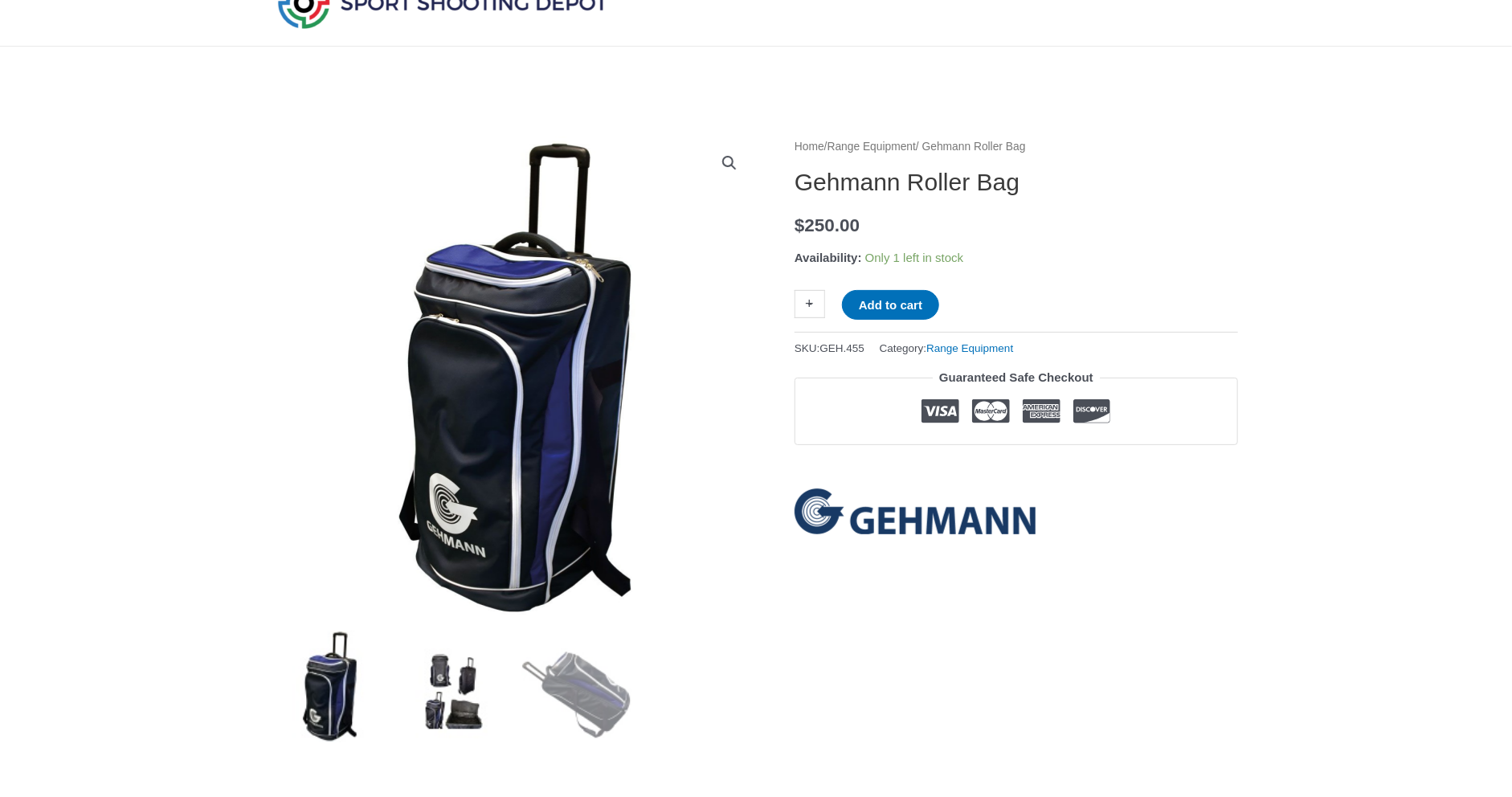
click at [457, 701] on img at bounding box center [454, 687] width 112 height 112
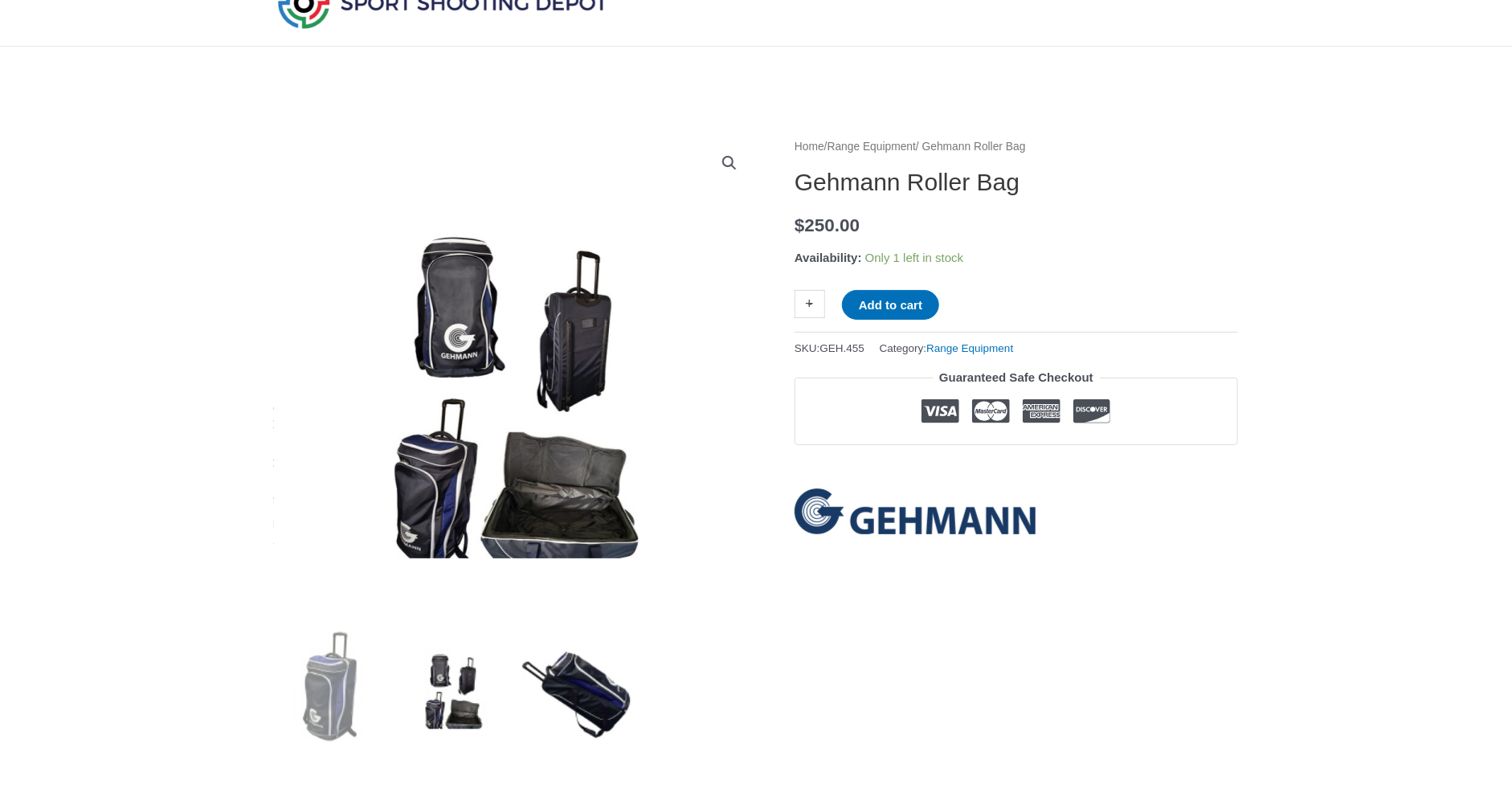
click at [569, 685] on img at bounding box center [577, 687] width 112 height 112
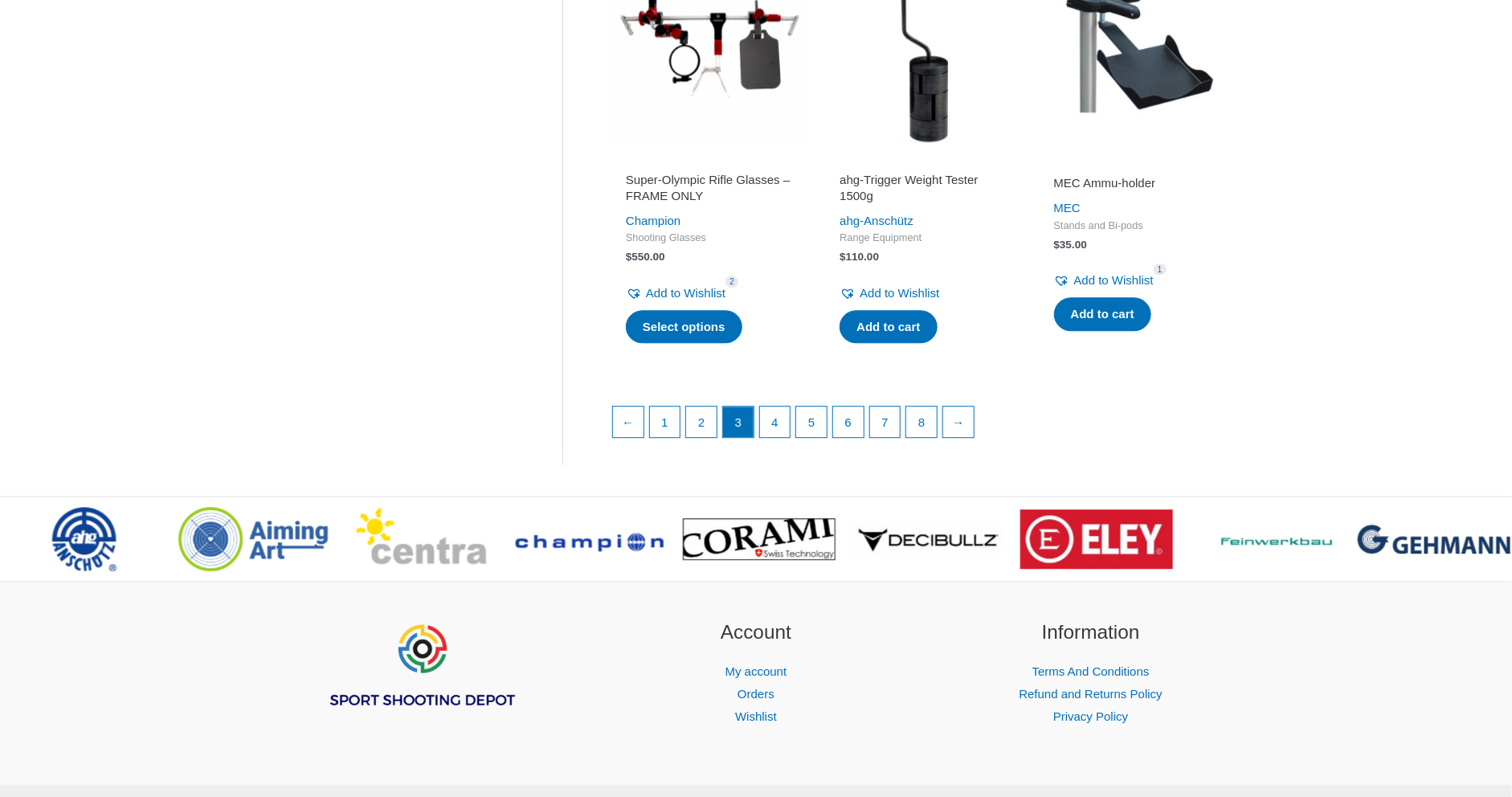
scroll to position [2248, 0]
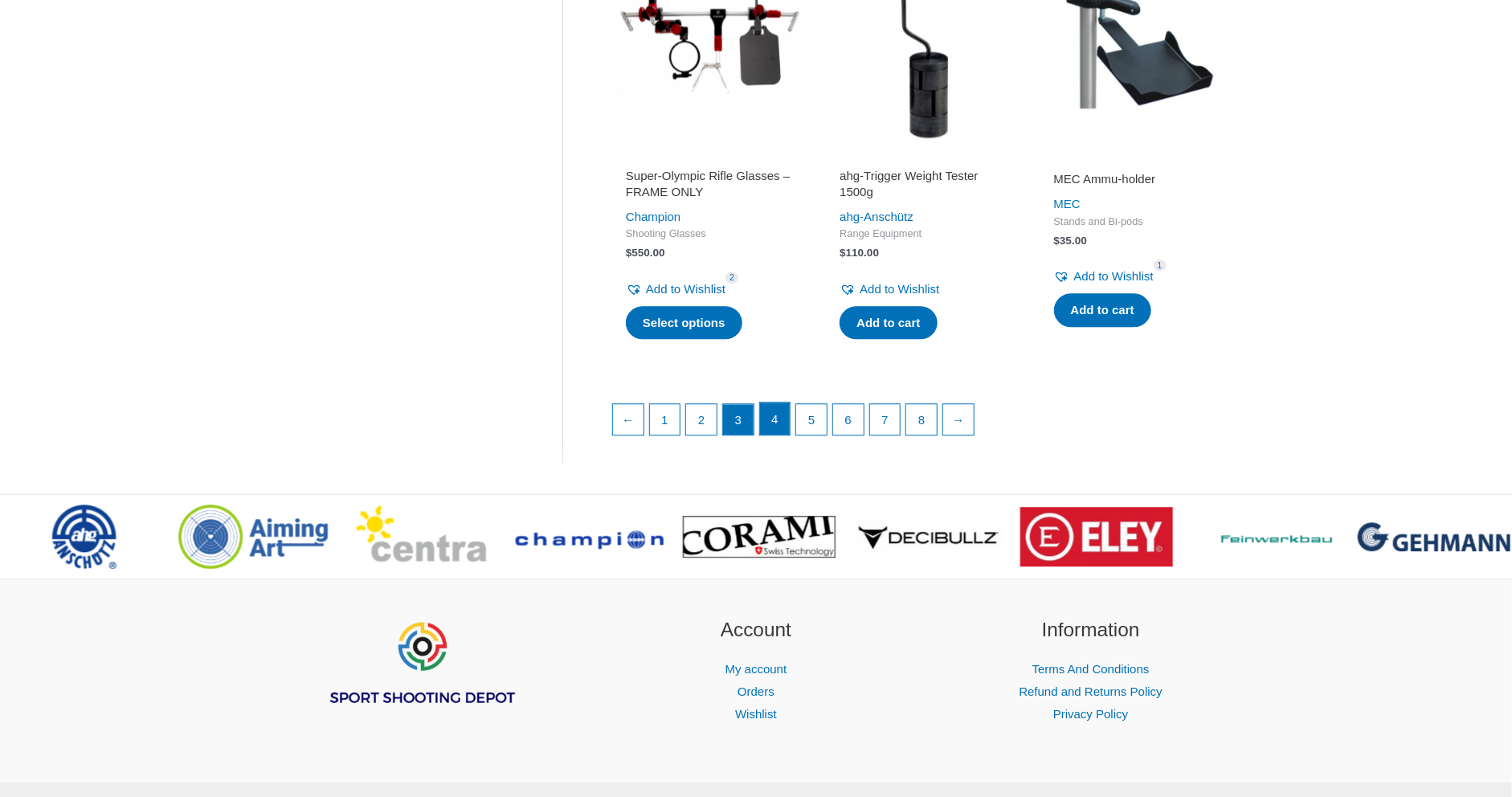
click at [772, 409] on link "4" at bounding box center [775, 418] width 31 height 32
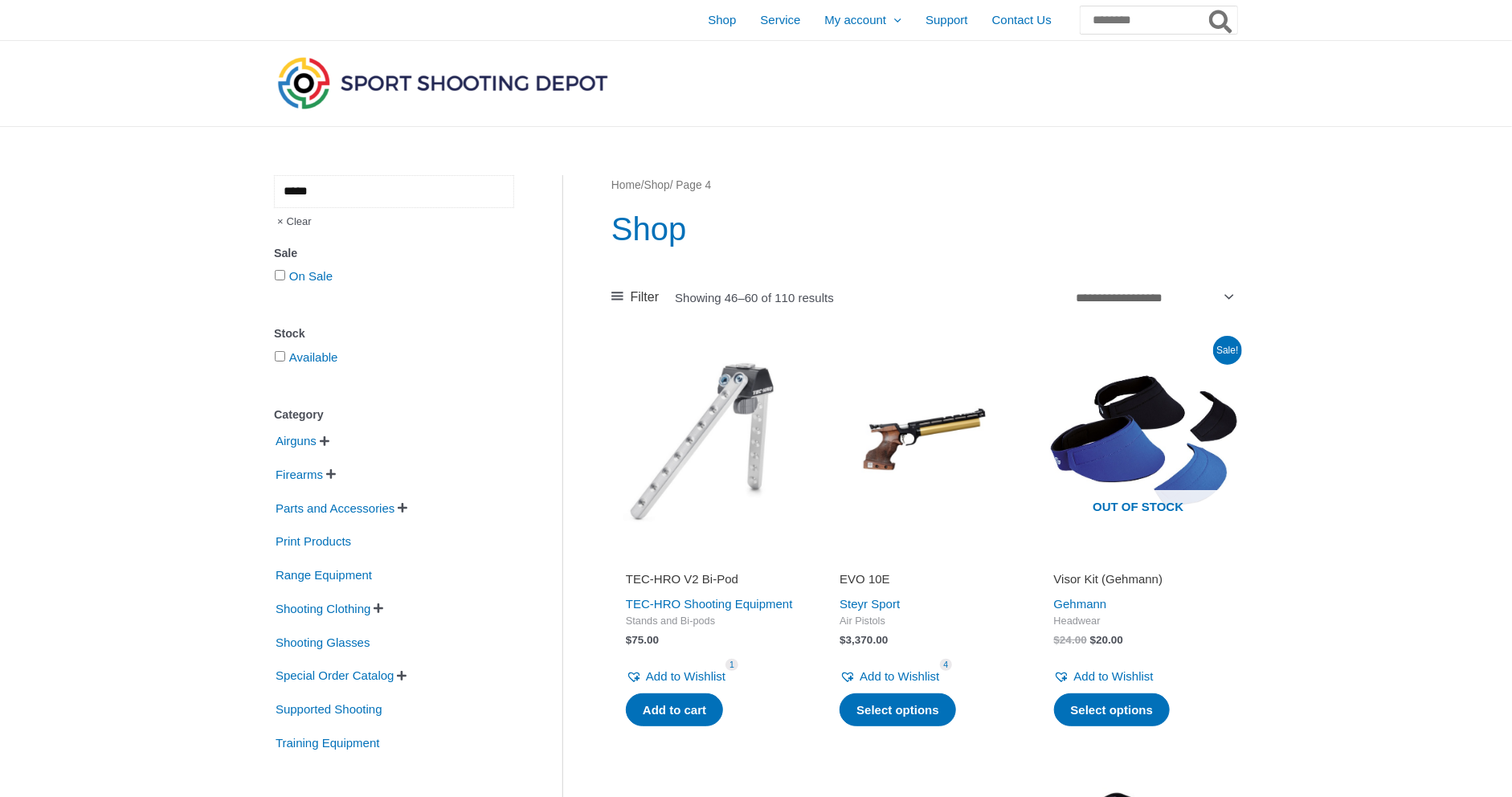
click at [404, 195] on input "*****" at bounding box center [394, 191] width 240 height 33
type input "******"
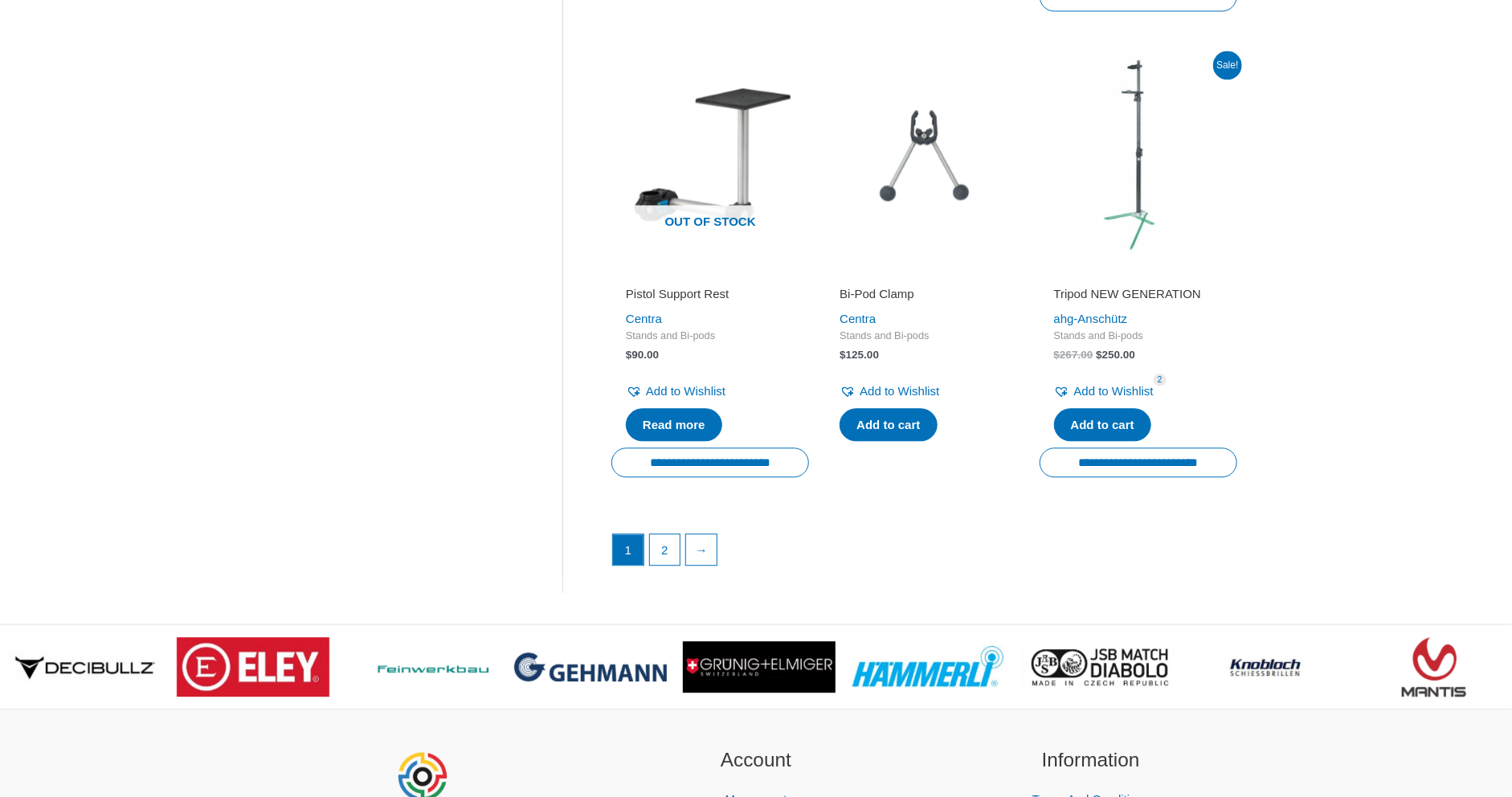
scroll to position [1928, 0]
